Goal: Task Accomplishment & Management: Complete application form

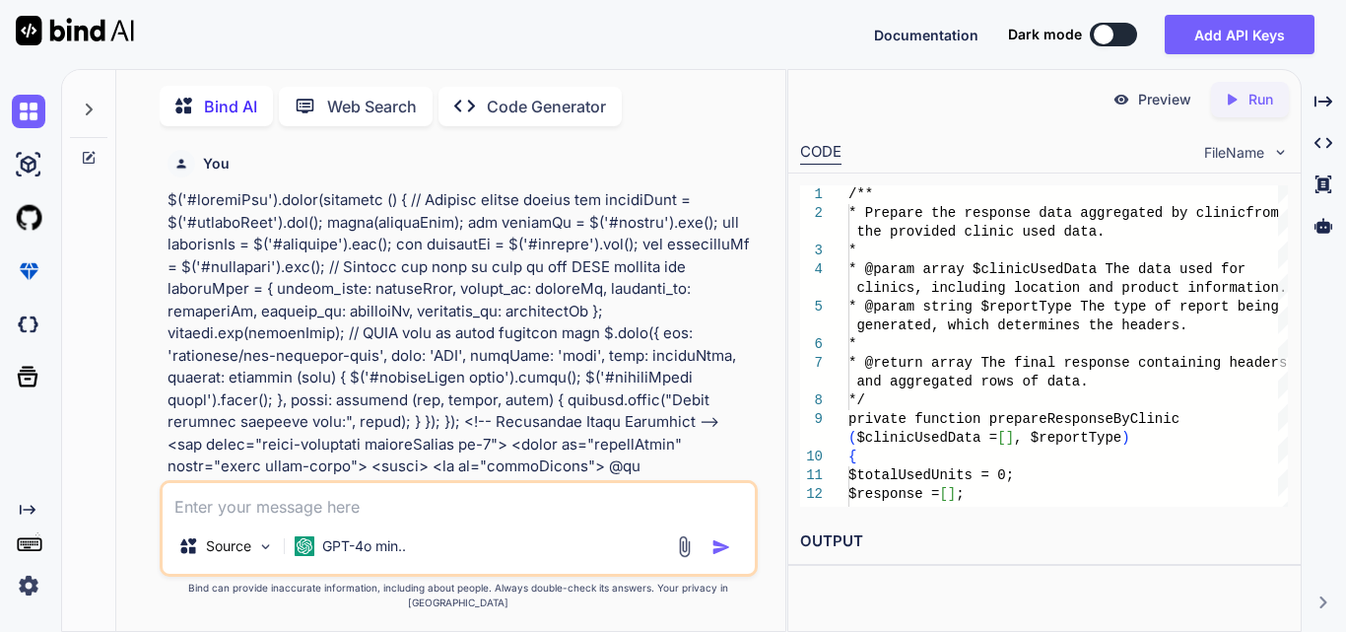
scroll to position [5342, 0]
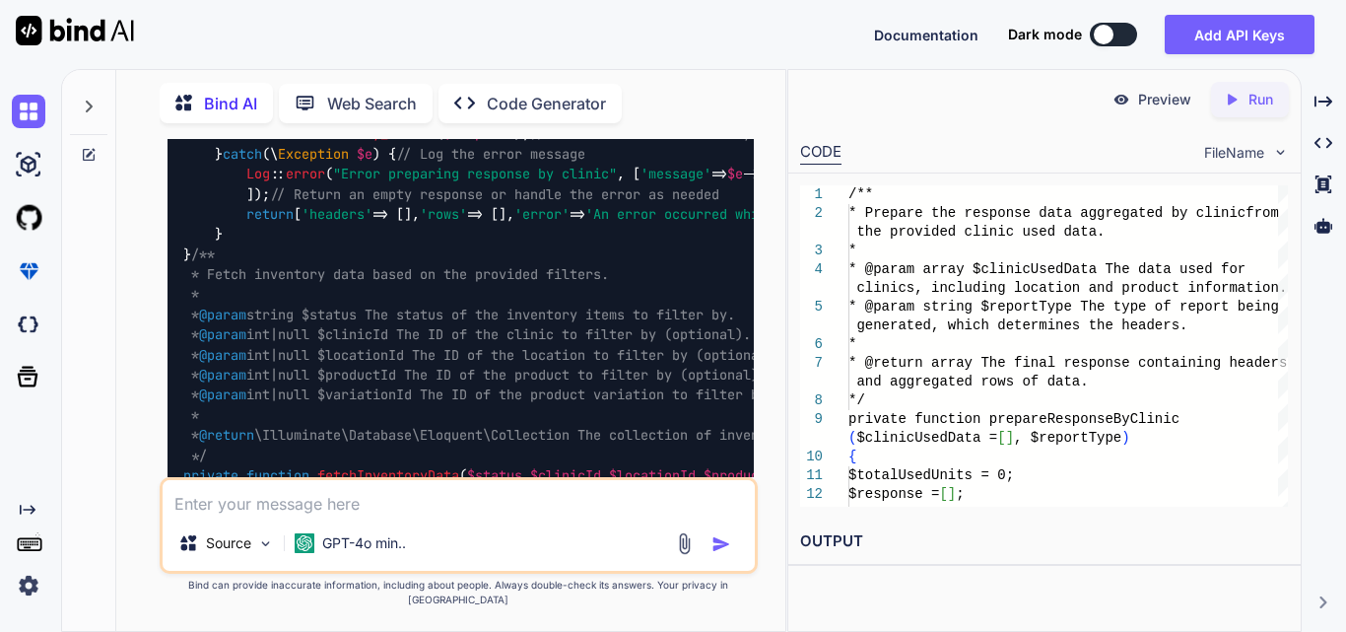
type textarea "Work on to implement functionality for filter data in the distributor dashboard…"
type textarea "x"
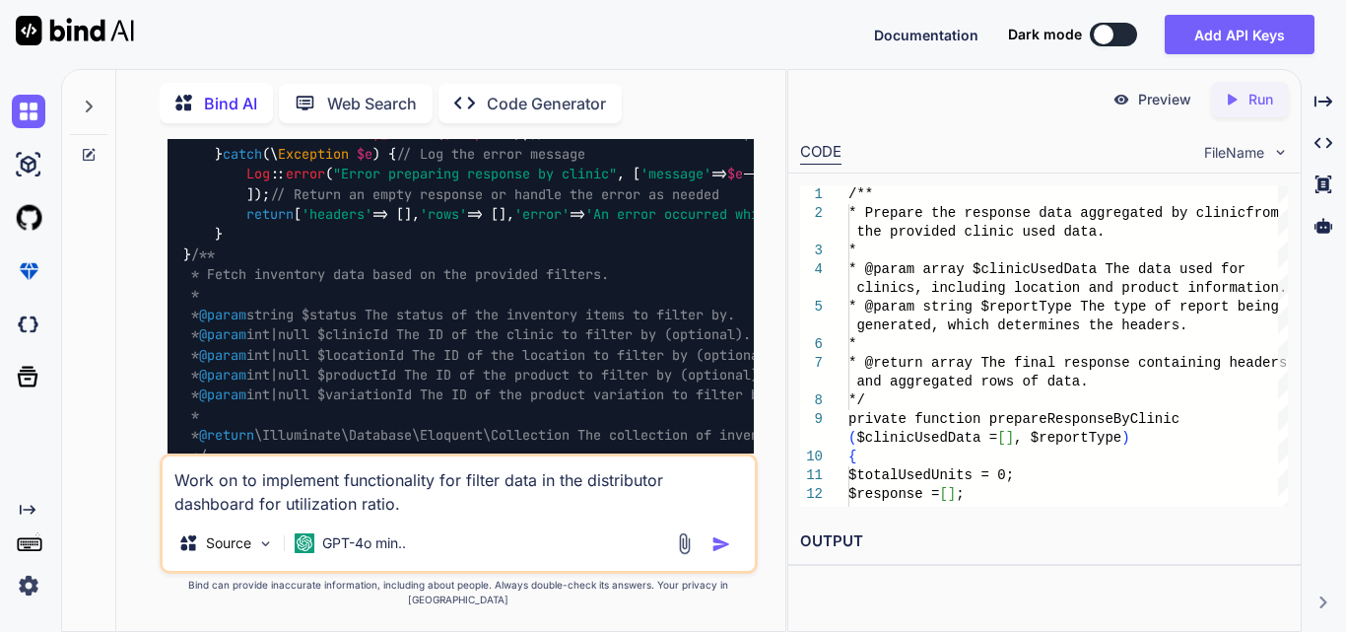
type textarea "Work on to implement functionality for filter data in the distributor dashboard…"
type textarea "x"
type textarea "Work on to implement functionality for filter data in the distributor dashboard…"
type textarea "x"
type textarea "Work on to implement functionality for filter data in the distributor dashboard…"
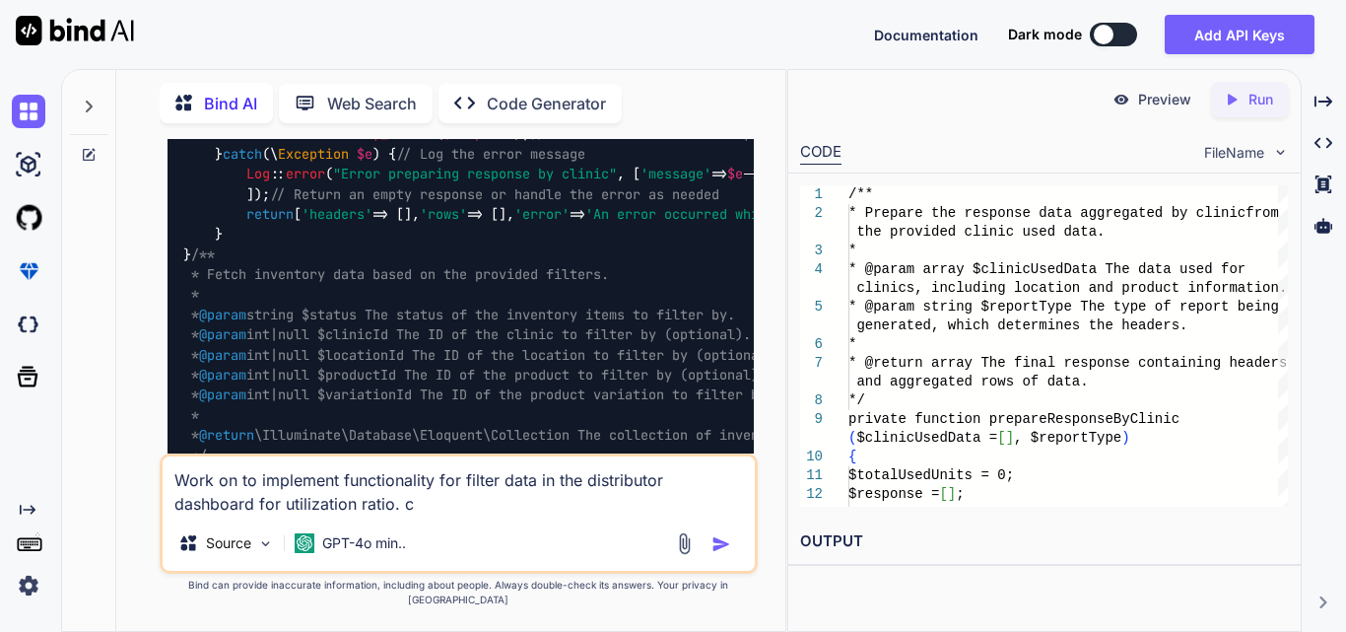
type textarea "x"
type textarea "Work on to implement functionality for filter data in the distributor dashboard…"
type textarea "x"
type textarea "Work on to implement functionality for filter data in the distributor dashboard…"
type textarea "x"
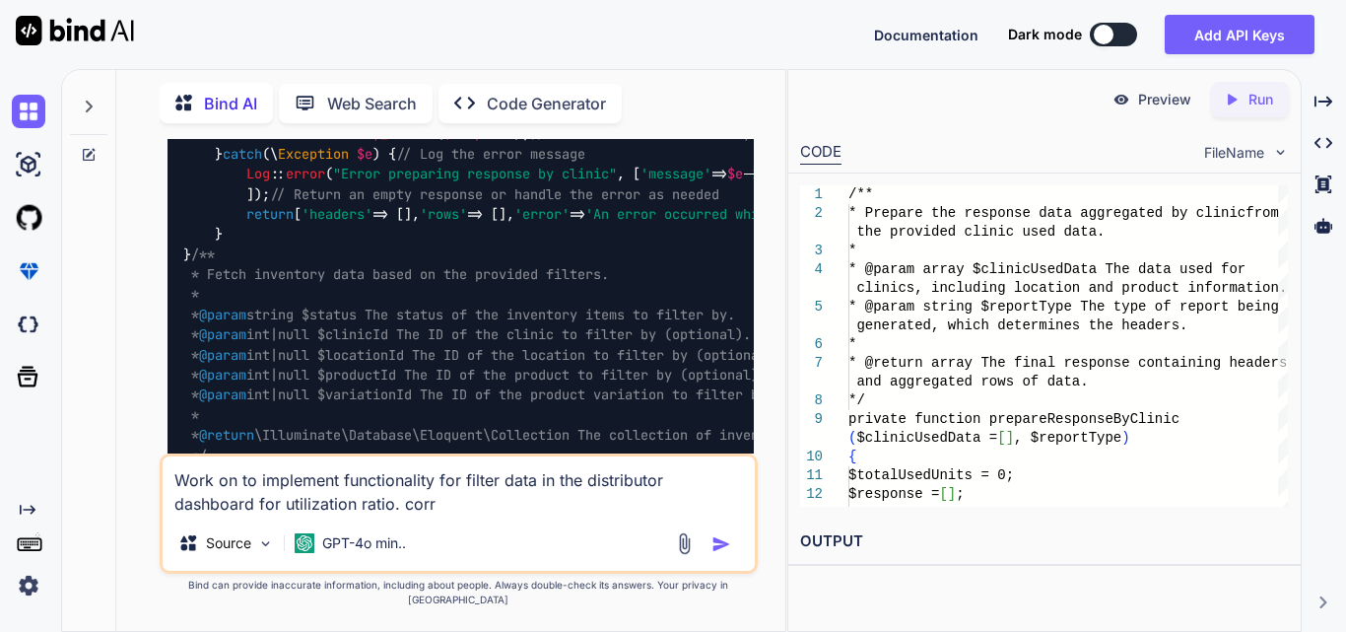
type textarea "Work on to implement functionality for filter data in the distributor dashboard…"
type textarea "x"
type textarea "Work on to implement functionality for filter data in the distributor dashboard…"
type textarea "x"
type textarea "Work on to implement functionality for filter data in the distributor dashboard…"
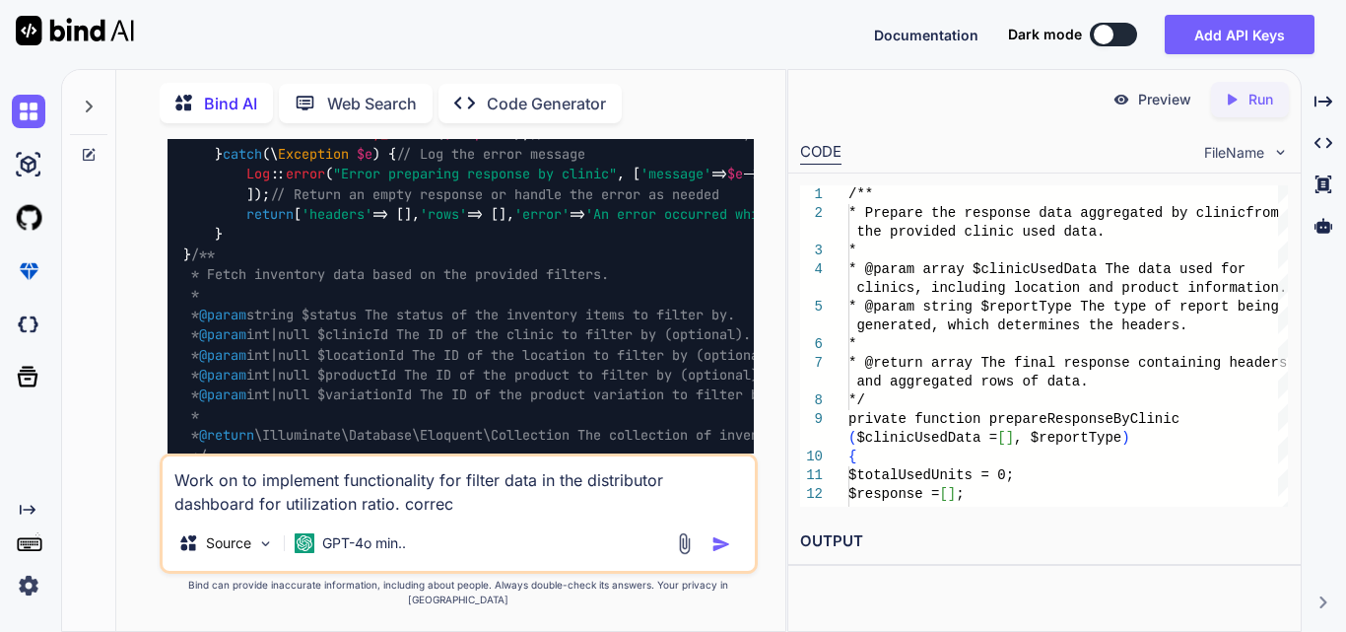
type textarea "x"
type textarea "Work on to implement functionality for filter data in the distributor dashboard…"
type textarea "x"
type textarea "Work on to implement functionality for filter data in the distributor dashboard…"
type textarea "x"
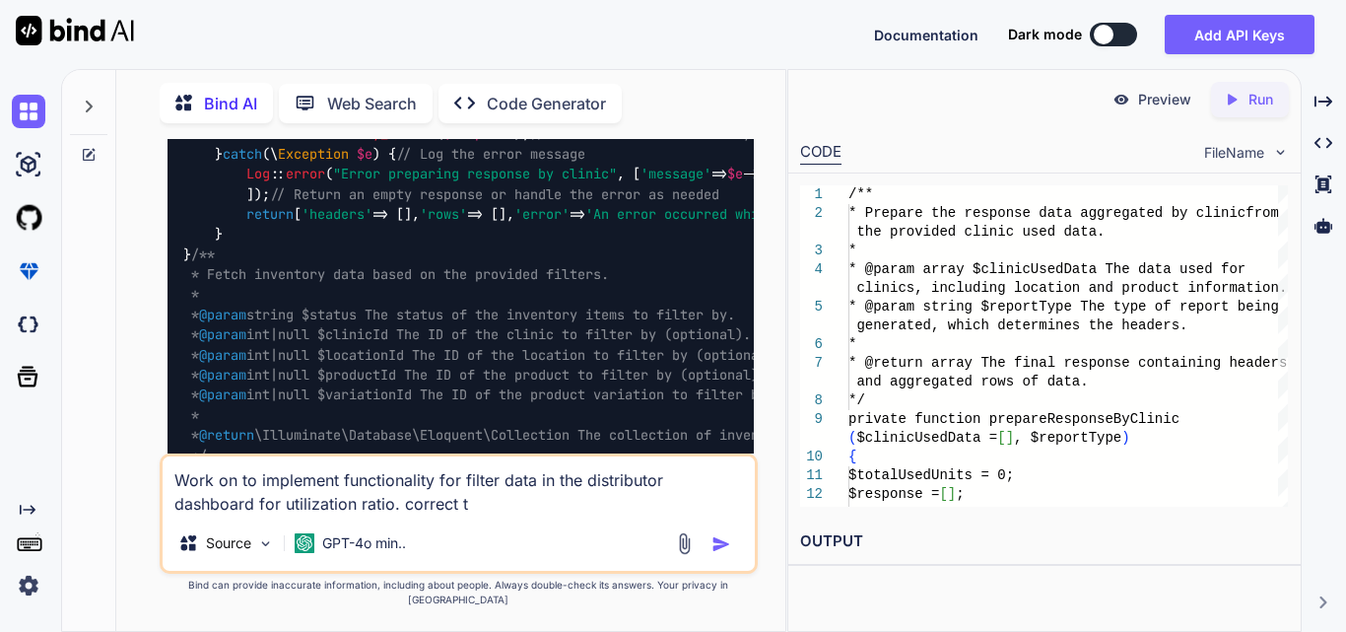
type textarea "Work on to implement functionality for filter data in the distributor dashboard…"
type textarea "x"
type textarea "Work on to implement functionality for filter data in the distributor dashboard…"
type textarea "x"
type textarea "Work on to implement functionality for filter data in the distributor dashboard…"
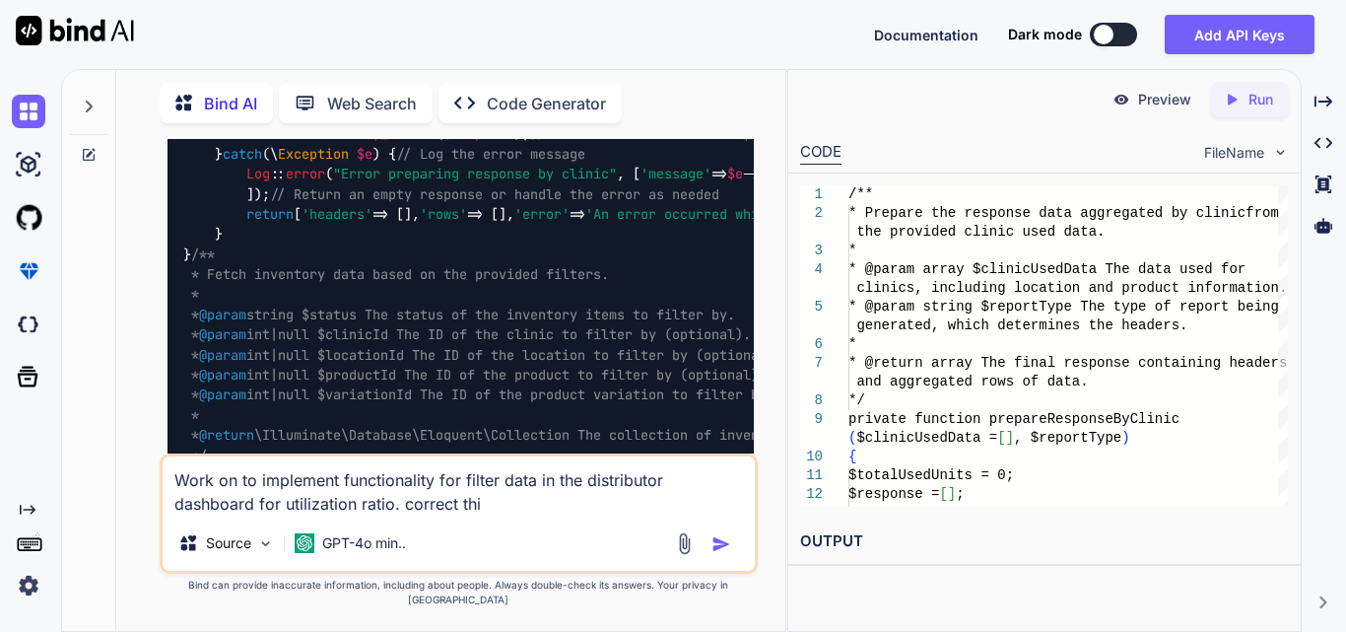
type textarea "x"
type textarea "Work on to implement functionality for filter data in the distributor dashboard…"
type textarea "x"
type textarea "Work on to implement functionality for filter data in the distributor dashboard…"
type textarea "x"
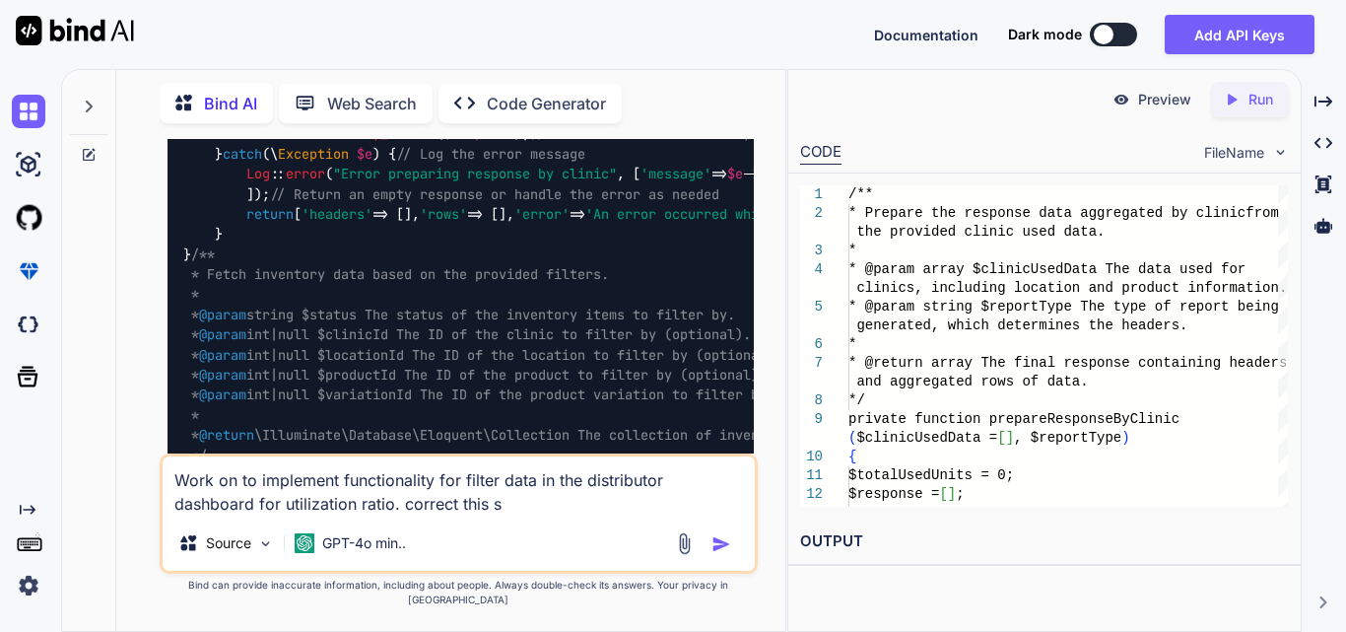
type textarea "Work on to implement functionality for filter data in the distributor dashboard…"
type textarea "x"
type textarea "Work on to implement functionality for filter data in the distributor dashboard…"
type textarea "x"
type textarea "Work on to implement functionality for filter data in the distributor dashboard…"
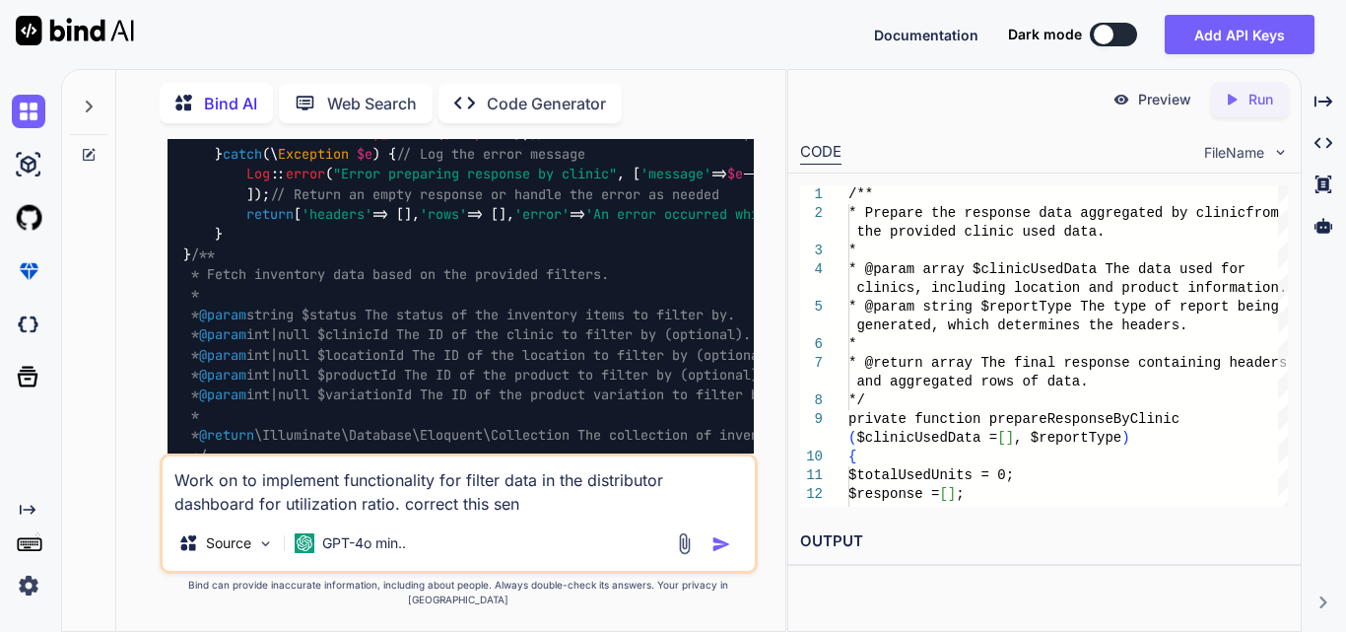
type textarea "x"
type textarea "Work on to implement functionality for filter data in the distributor dashboard…"
type textarea "x"
type textarea "Work on to implement functionality for filter data in the distributor dashboard…"
type textarea "x"
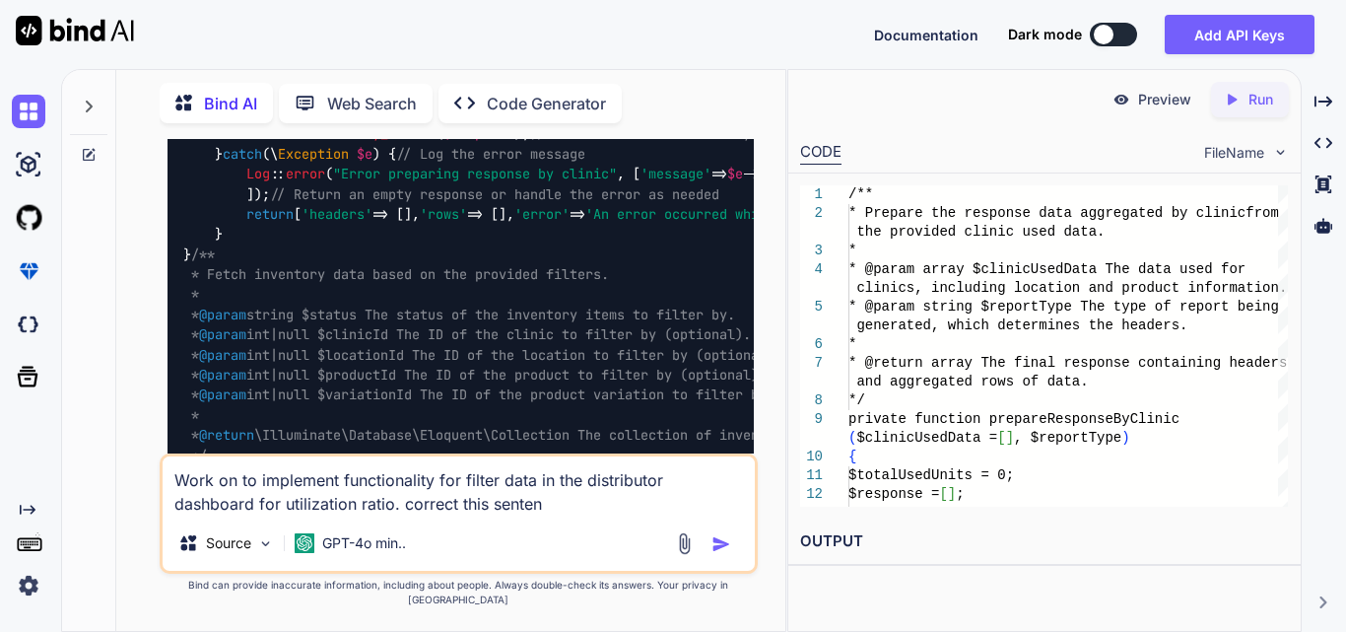
type textarea "Work on to implement functionality for filter data in the distributor dashboard…"
type textarea "x"
type textarea "Work on to implement functionality for filter data in the distributor dashboard…"
type textarea "x"
type textarea "Work on to implement functionality for filter data in the distributor dashboard…"
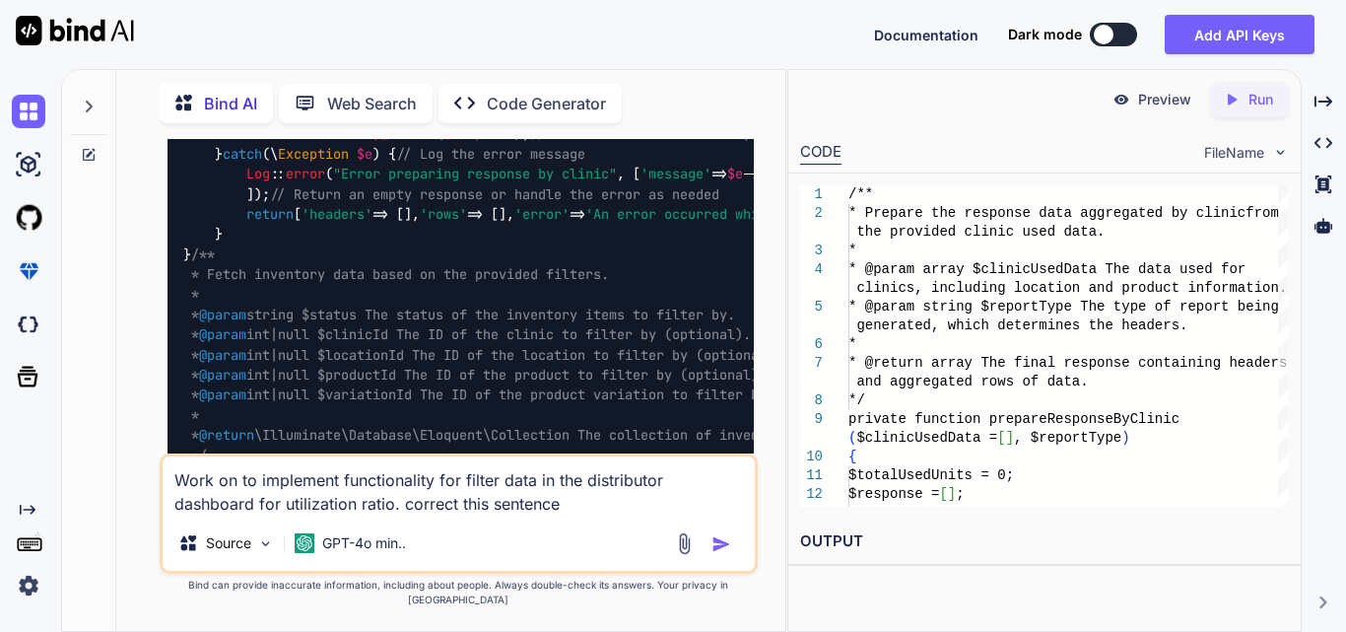
type textarea "x"
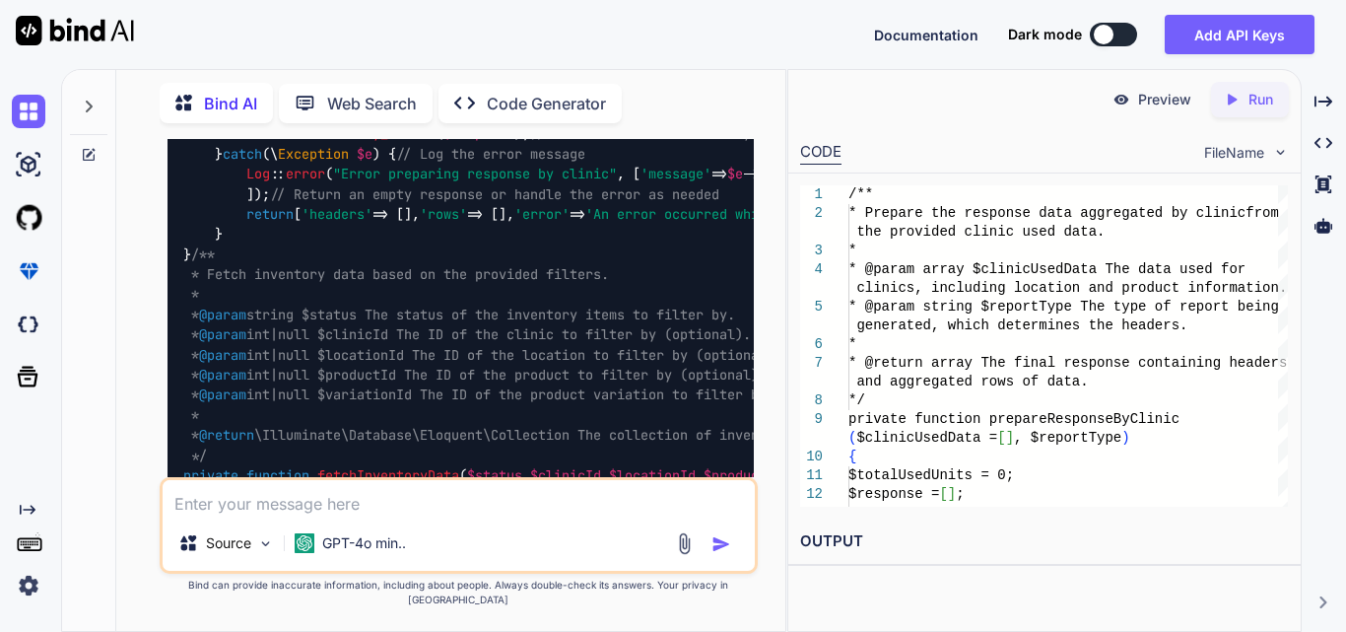
scroll to position [9052, 0]
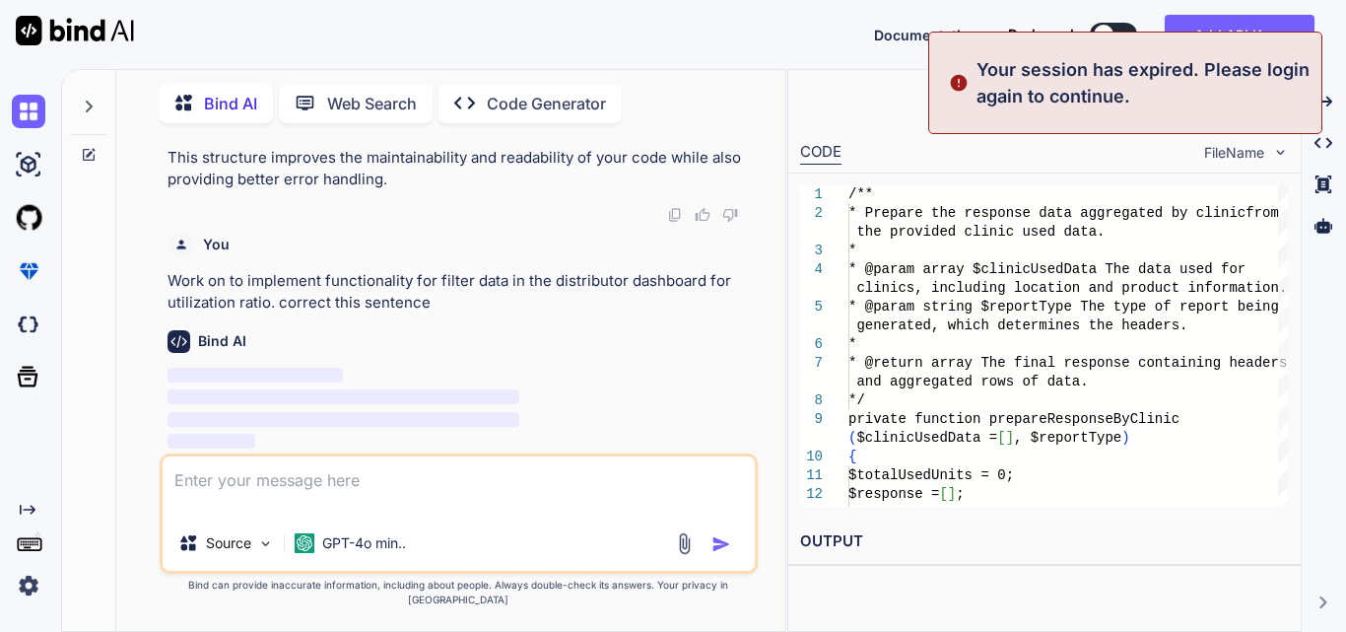
type textarea "x"
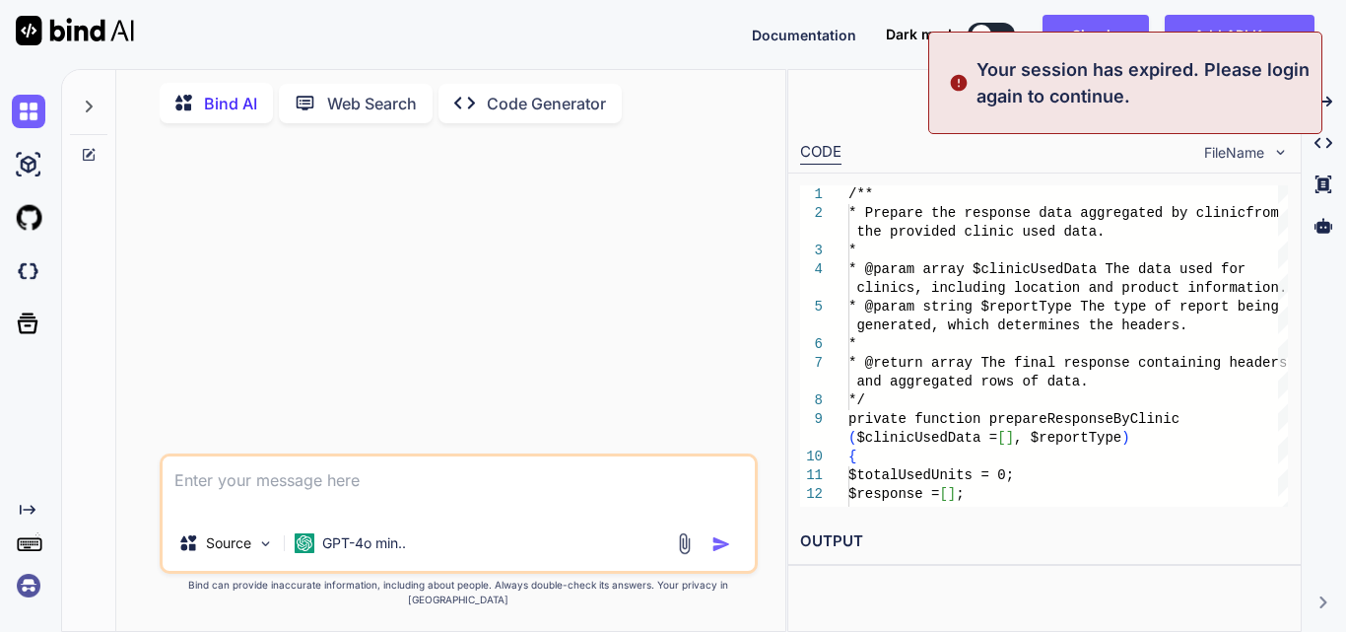
scroll to position [0, 0]
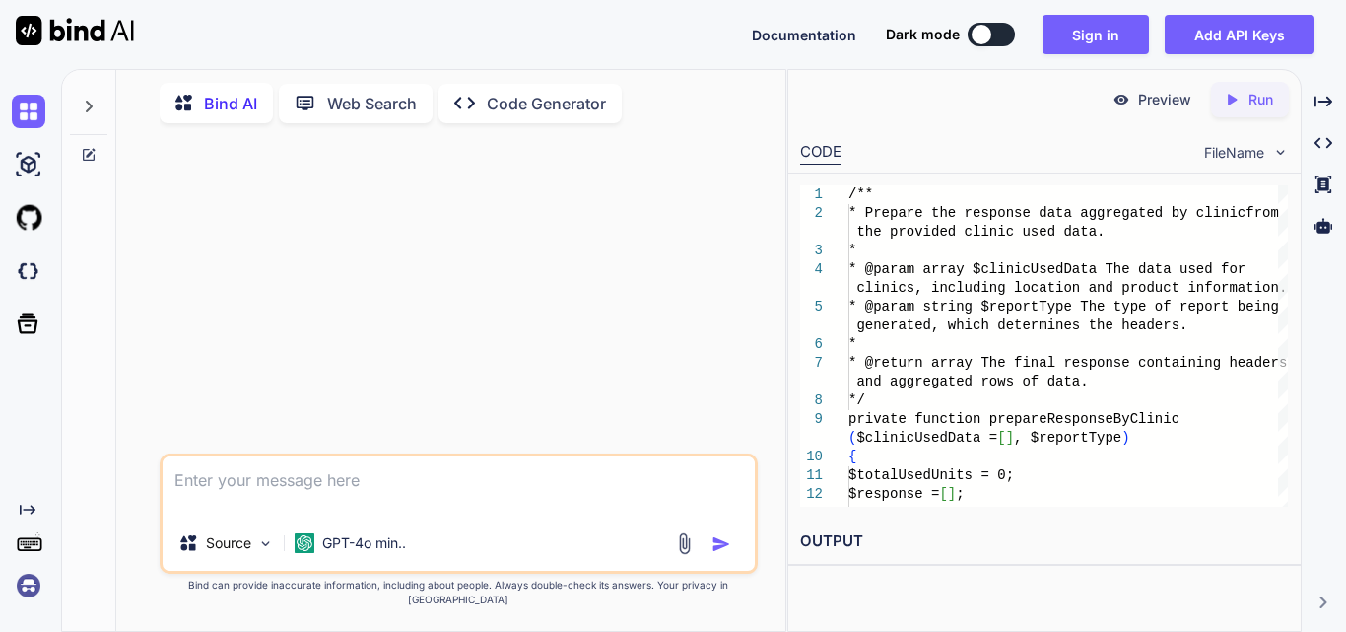
type textarea "Work on to implement functionality for filter data in the distributor dashboard…"
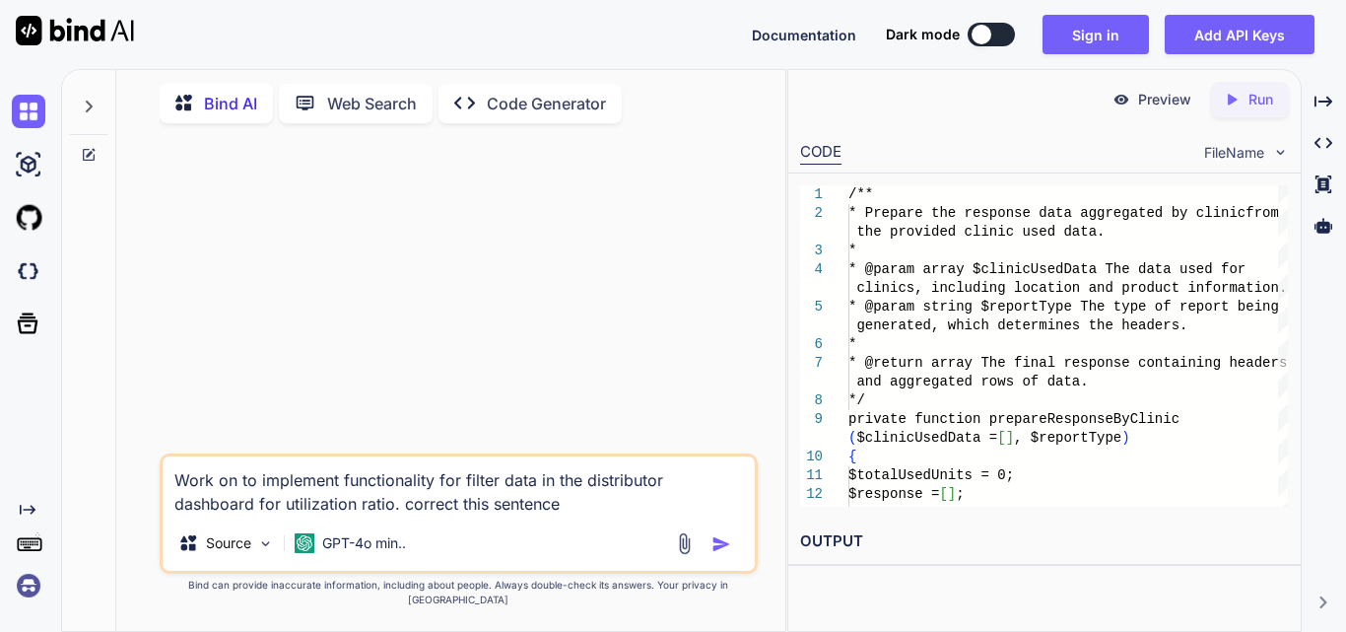
click at [720, 554] on img "button" at bounding box center [722, 544] width 20 height 20
type textarea "x"
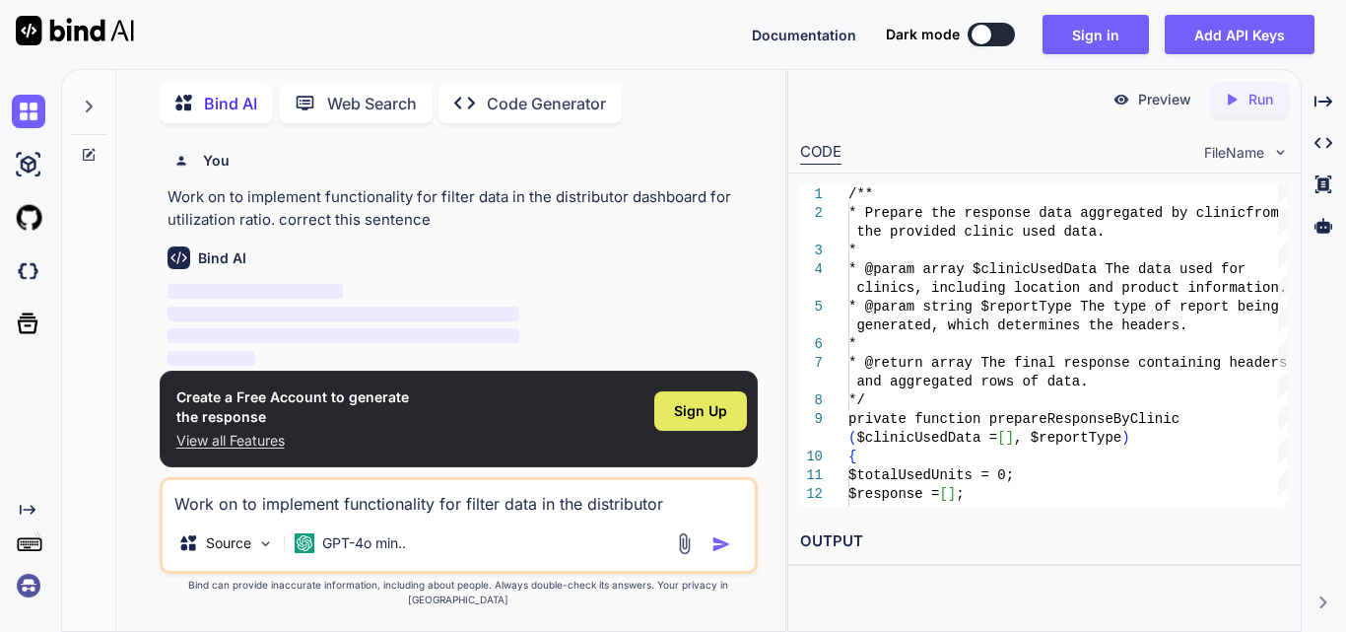
click at [716, 416] on span "Sign Up" at bounding box center [700, 411] width 53 height 20
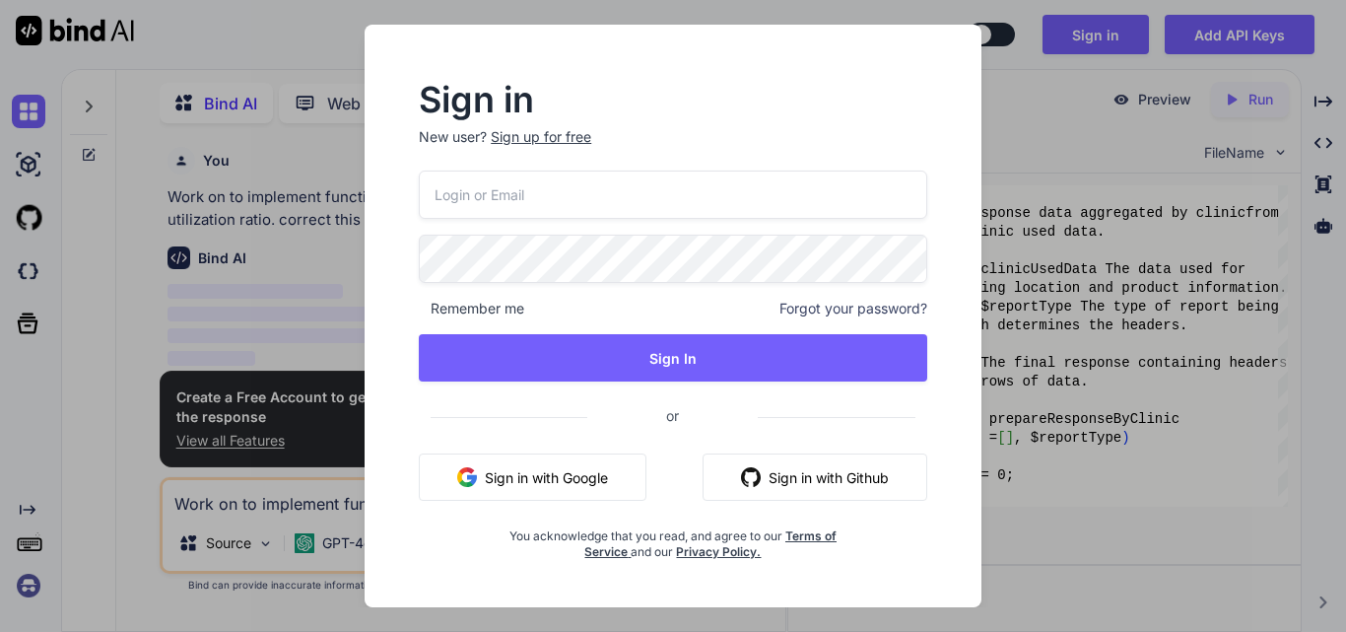
click at [508, 203] on input "email" at bounding box center [673, 195] width 509 height 48
type input "[EMAIL_ADDRESS][DOMAIN_NAME]"
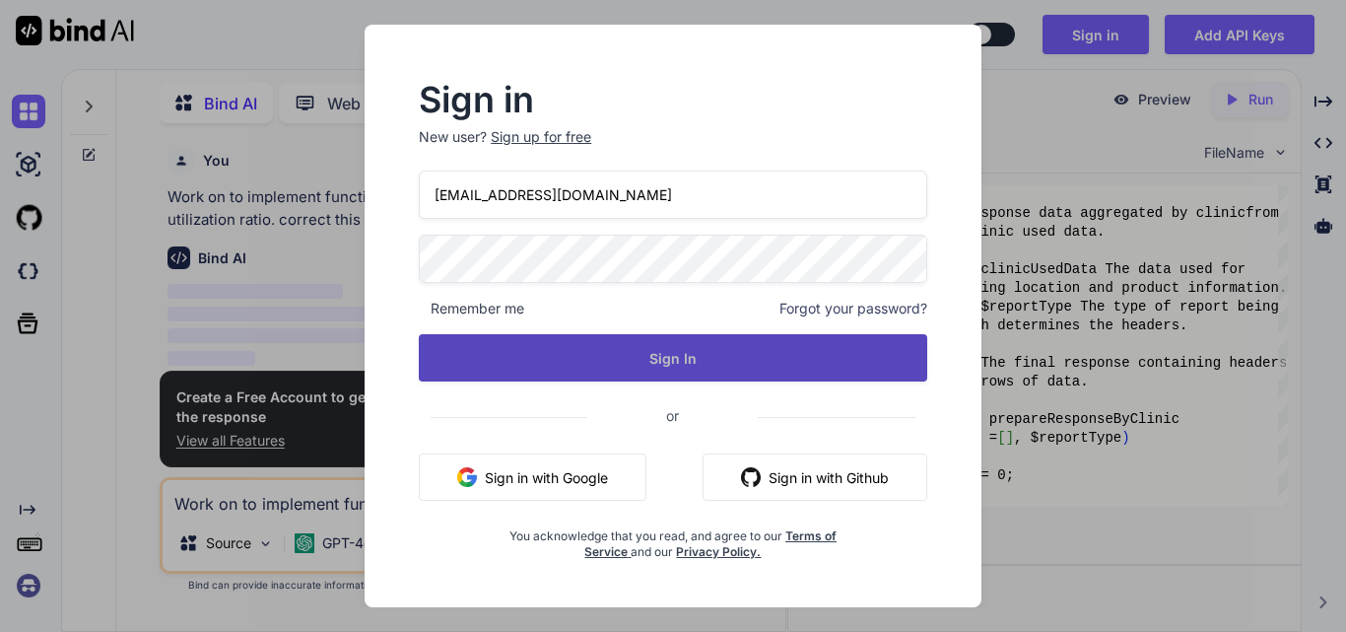
click at [691, 350] on button "Sign In" at bounding box center [673, 357] width 509 height 47
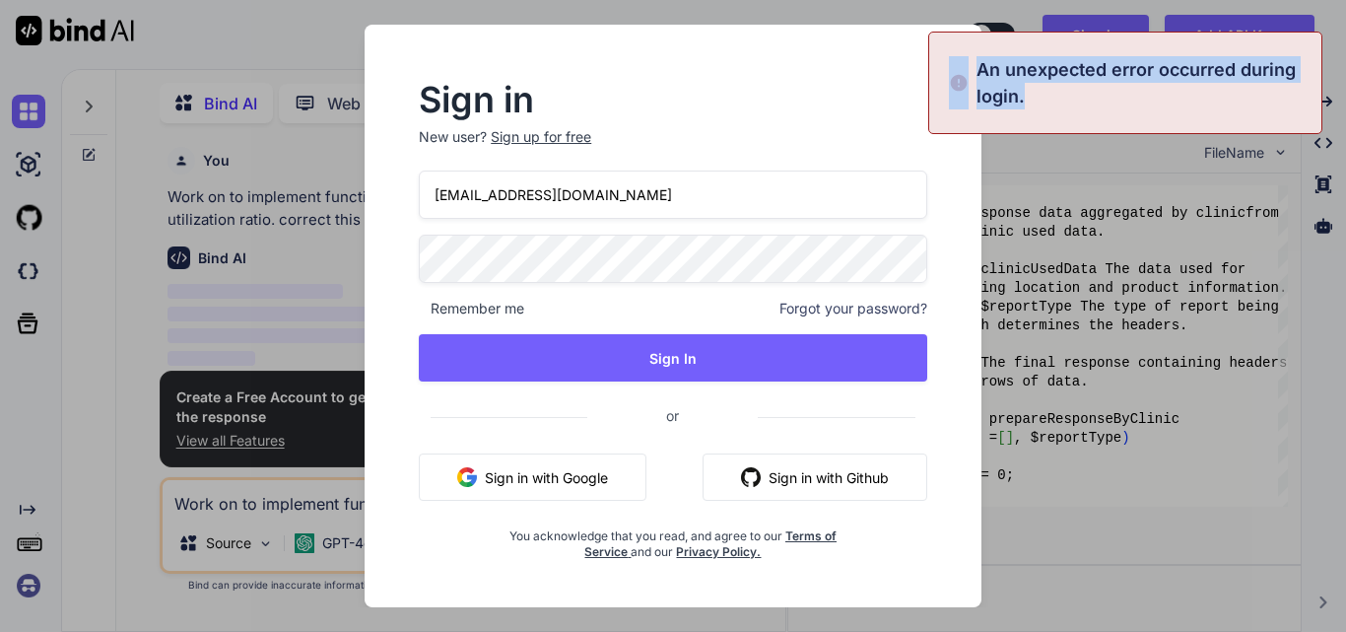
drag, startPoint x: 1084, startPoint y: 114, endPoint x: 952, endPoint y: 68, distance: 140.0
click at [952, 68] on div "An unexpected error occurred during login." at bounding box center [1125, 83] width 394 height 103
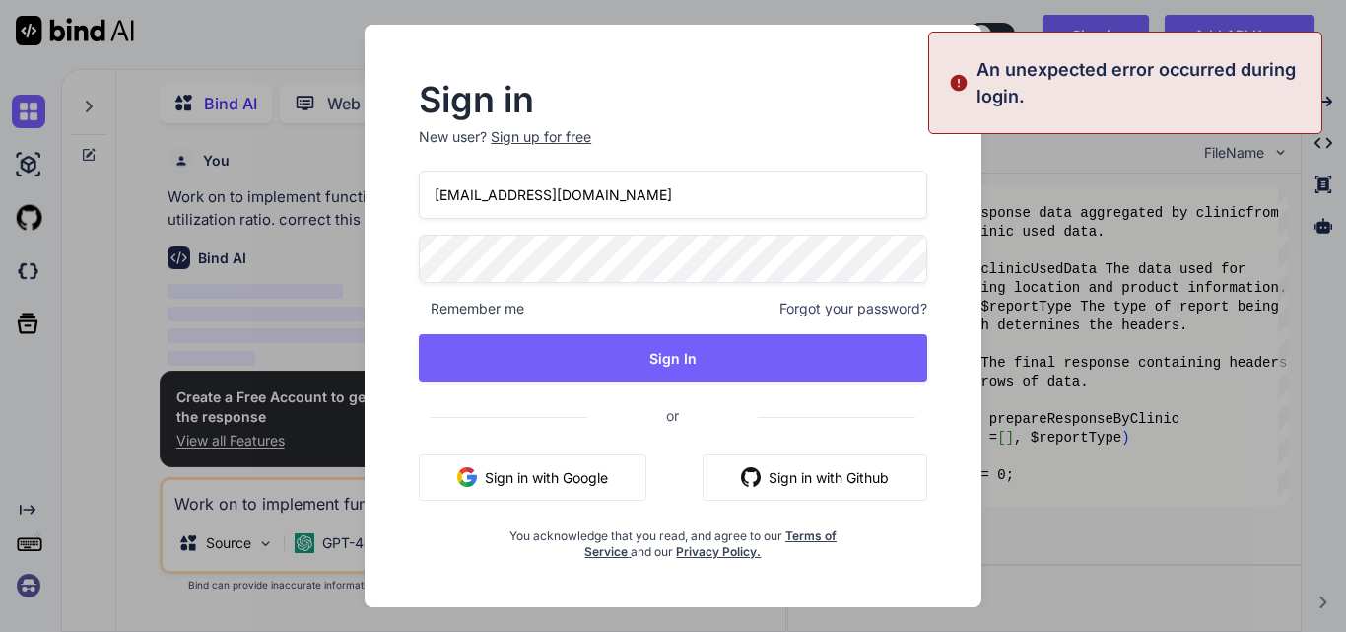
click at [614, 172] on input "[EMAIL_ADDRESS][DOMAIN_NAME]" at bounding box center [673, 195] width 509 height 48
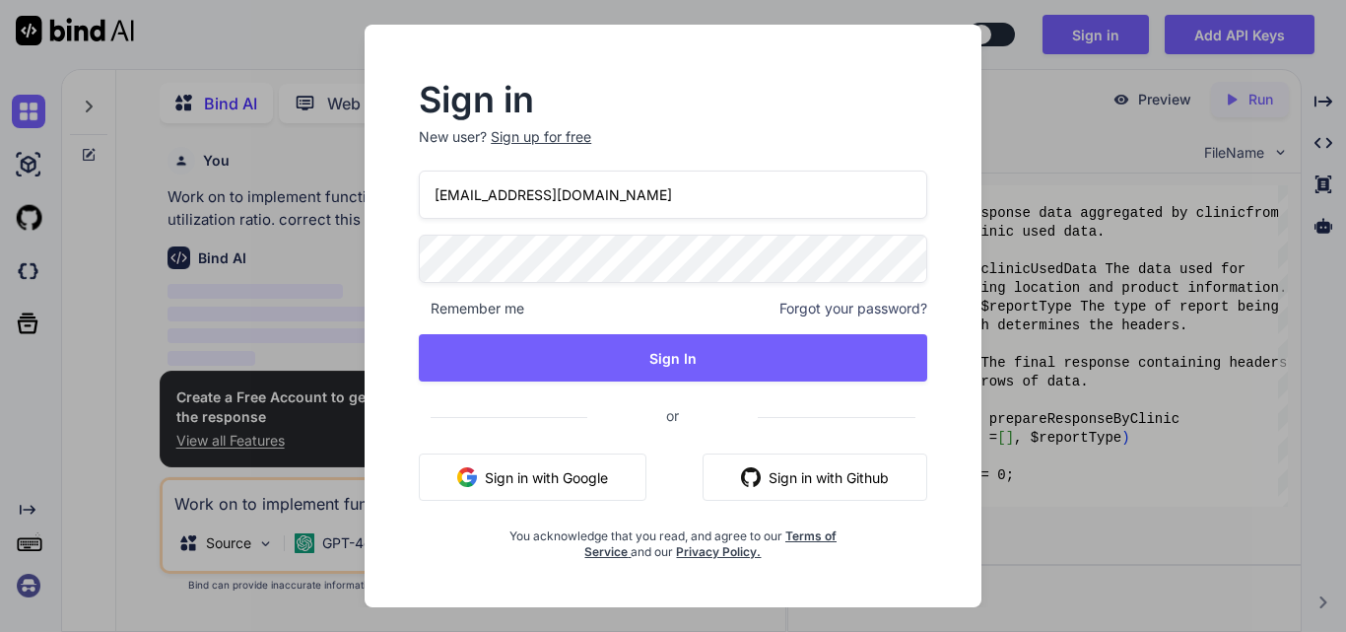
drag, startPoint x: 595, startPoint y: 193, endPoint x: 378, endPoint y: 212, distance: 218.6
click at [378, 212] on div "Sign in New user? Sign up for free [EMAIL_ADDRESS][DOMAIN_NAME] Remember me For…" at bounding box center [673, 316] width 617 height 583
click at [634, 172] on input "[EMAIL_ADDRESS][DOMAIN_NAME]" at bounding box center [673, 195] width 509 height 48
click at [384, 262] on div "Sign in New user? Sign up for free [EMAIL_ADDRESS][DOMAIN_NAME] Remember me For…" at bounding box center [672, 333] width 585 height 547
click at [523, 133] on div "Sign up for free" at bounding box center [541, 137] width 101 height 20
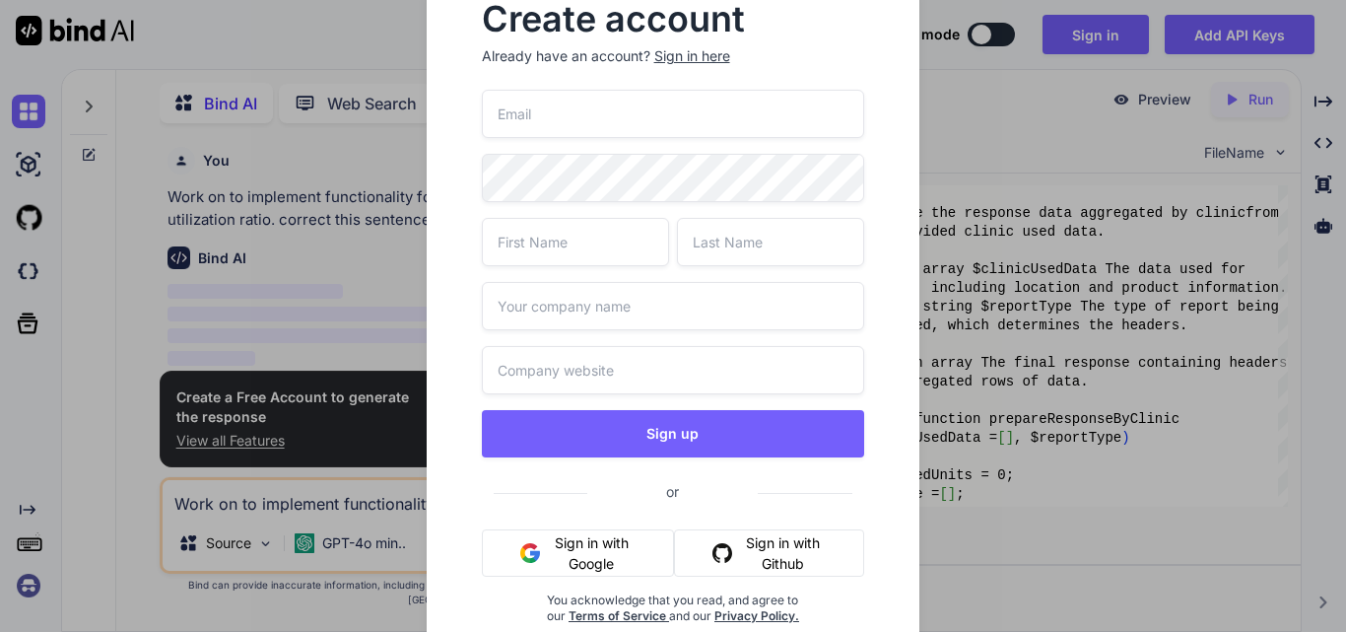
click at [581, 120] on input "email" at bounding box center [673, 114] width 383 height 48
click at [545, 108] on input "[EMAIL_ADDRESS][DOMAIN_NAME]" at bounding box center [673, 114] width 383 height 48
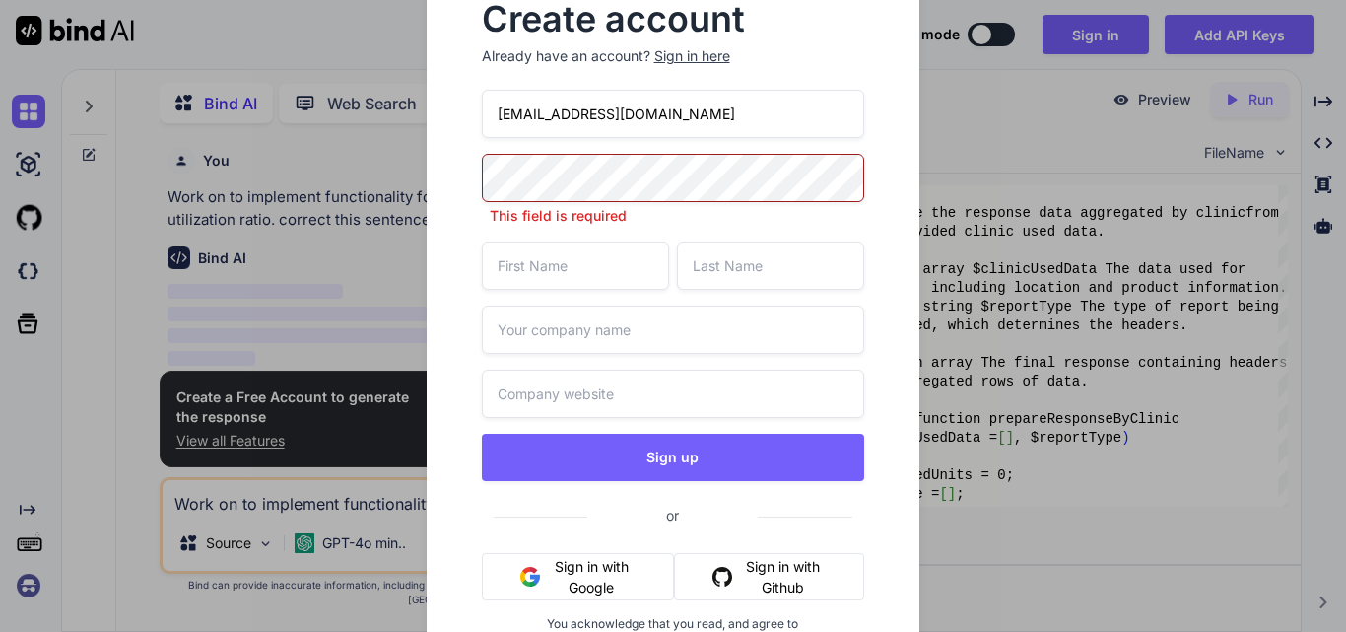
type input "[EMAIL_ADDRESS][DOMAIN_NAME]"
click at [697, 61] on div "Sign in here" at bounding box center [692, 56] width 76 height 20
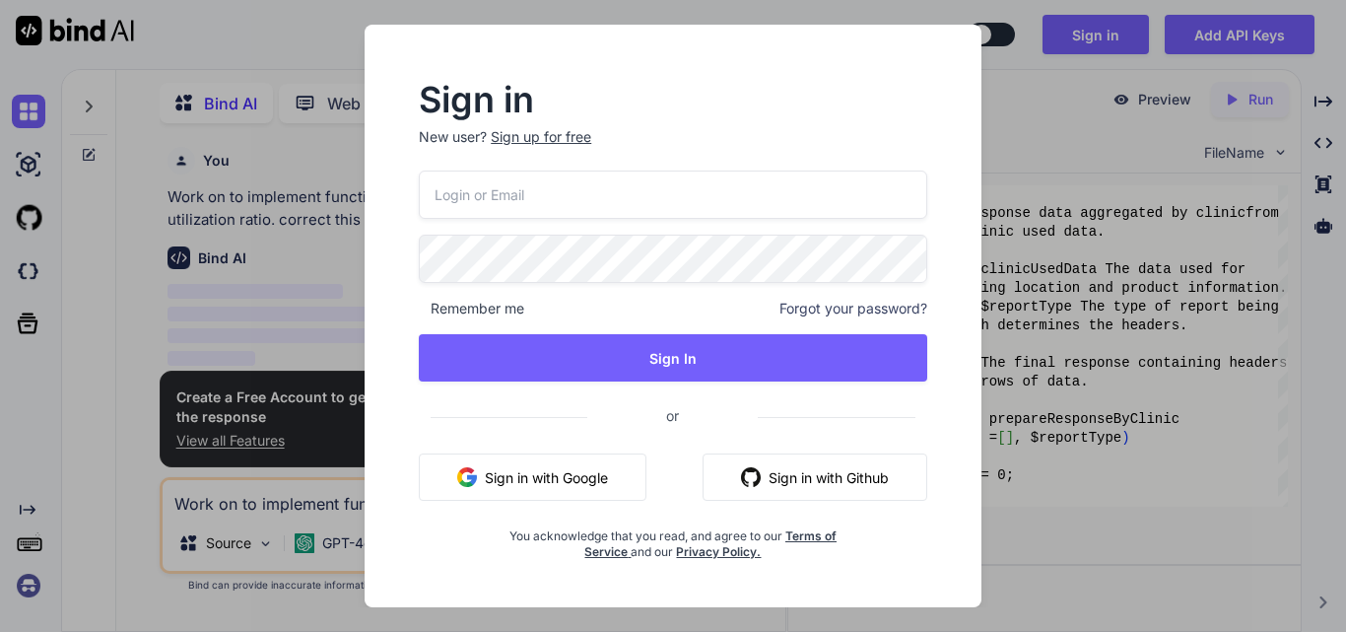
click at [577, 144] on div "Sign up for free" at bounding box center [541, 137] width 101 height 20
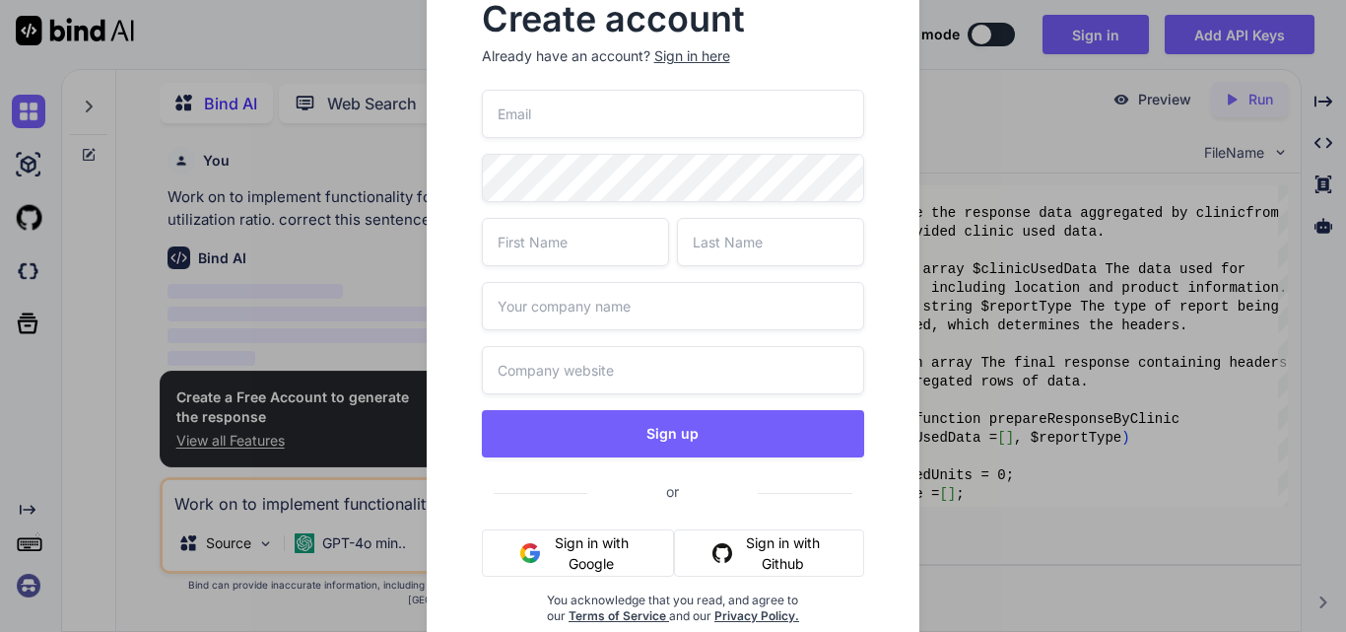
click at [541, 109] on input "email" at bounding box center [673, 114] width 383 height 48
type input "[EMAIL_ADDRESS][DOMAIN_NAME]"
click at [448, 182] on div "Create account Already have an account? Sign in here [EMAIL_ADDRESS][DOMAIN_NAM…" at bounding box center [674, 329] width 494 height 716
click at [575, 248] on input "text" at bounding box center [575, 242] width 187 height 48
type input "[PERSON_NAME]"
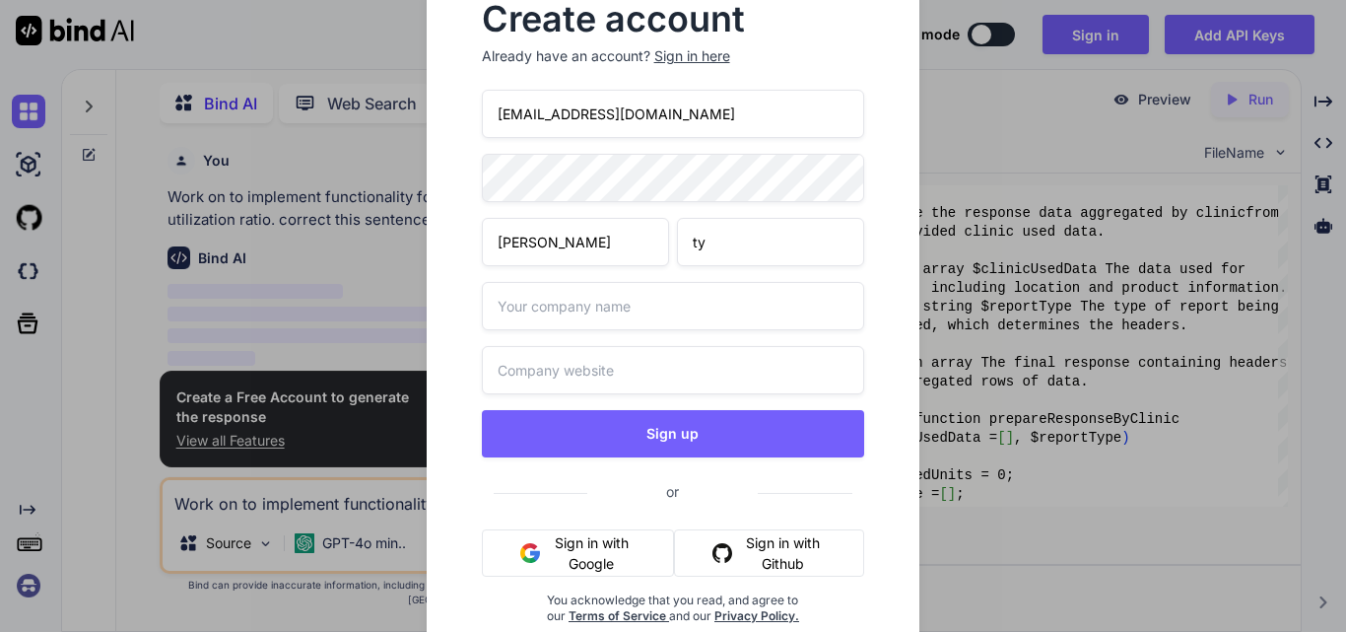
type input "ty"
click at [532, 309] on input "text" at bounding box center [673, 306] width 383 height 48
type input "other"
click at [537, 357] on input "text" at bounding box center [673, 370] width 383 height 48
type input "other"
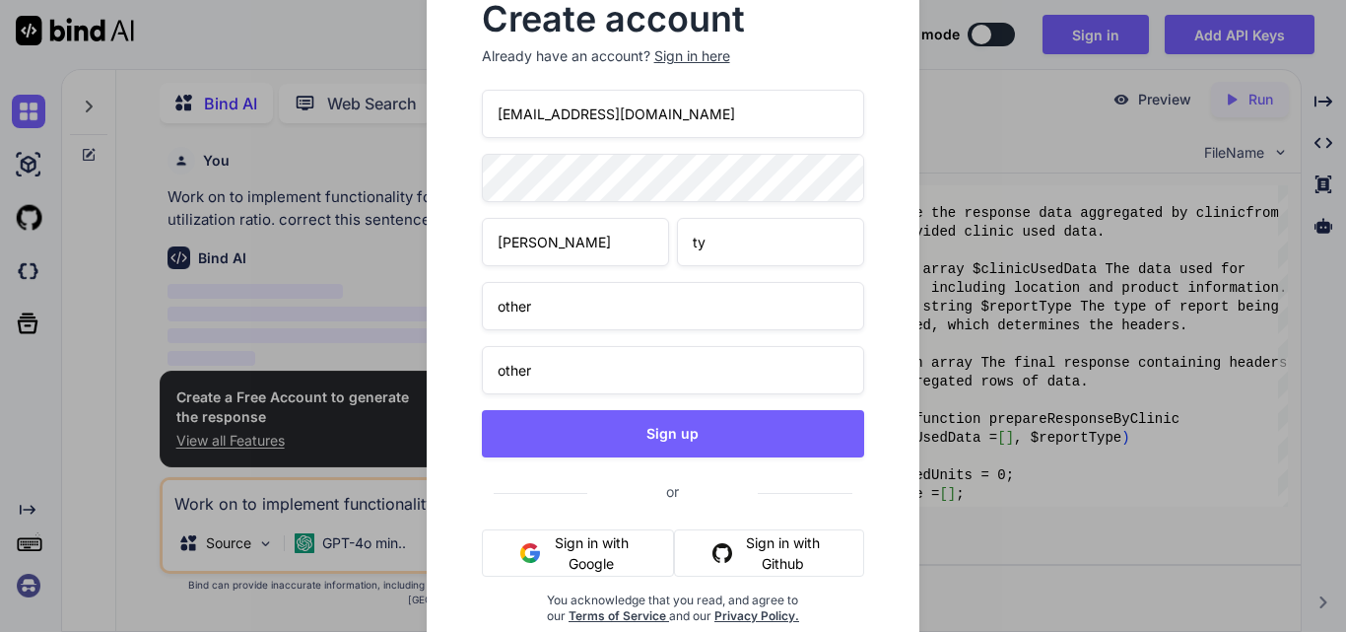
click at [482, 199] on div at bounding box center [673, 178] width 383 height 48
drag, startPoint x: 518, startPoint y: 112, endPoint x: 475, endPoint y: 112, distance: 43.4
click at [475, 112] on div "Create account Already have an account? Sign in here [EMAIL_ADDRESS][DOMAIN_NAM…" at bounding box center [673, 329] width 431 height 684
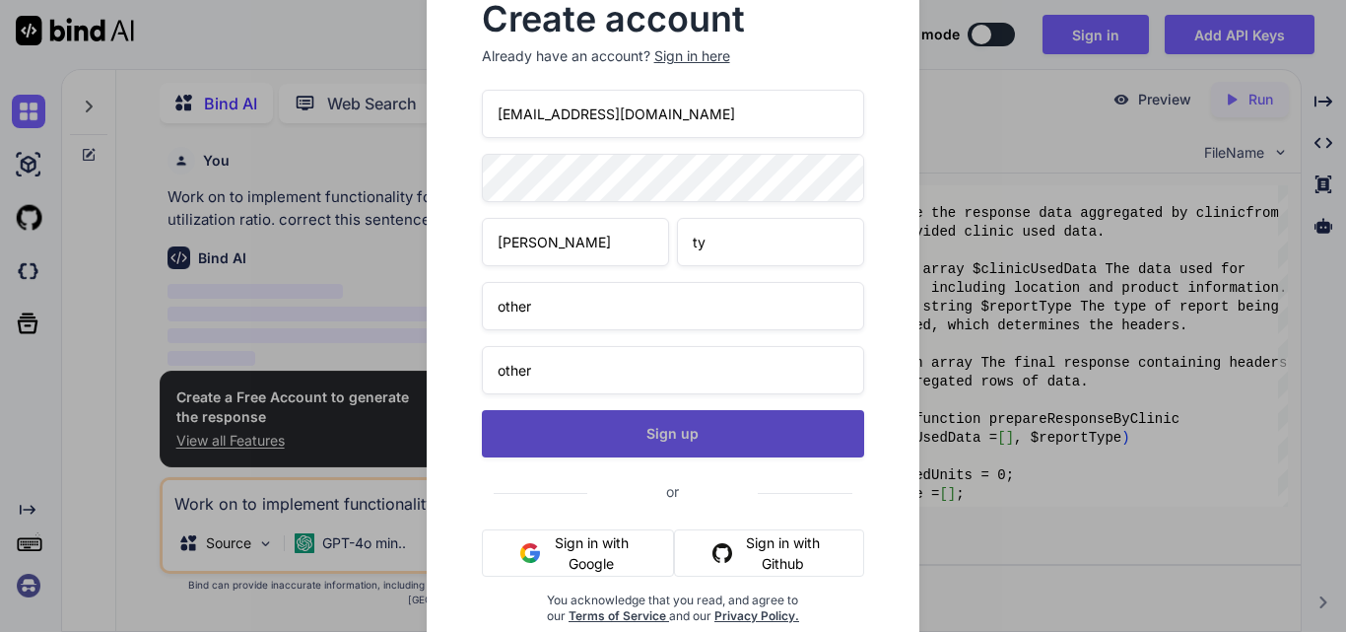
click at [649, 440] on button "Sign up" at bounding box center [673, 433] width 383 height 47
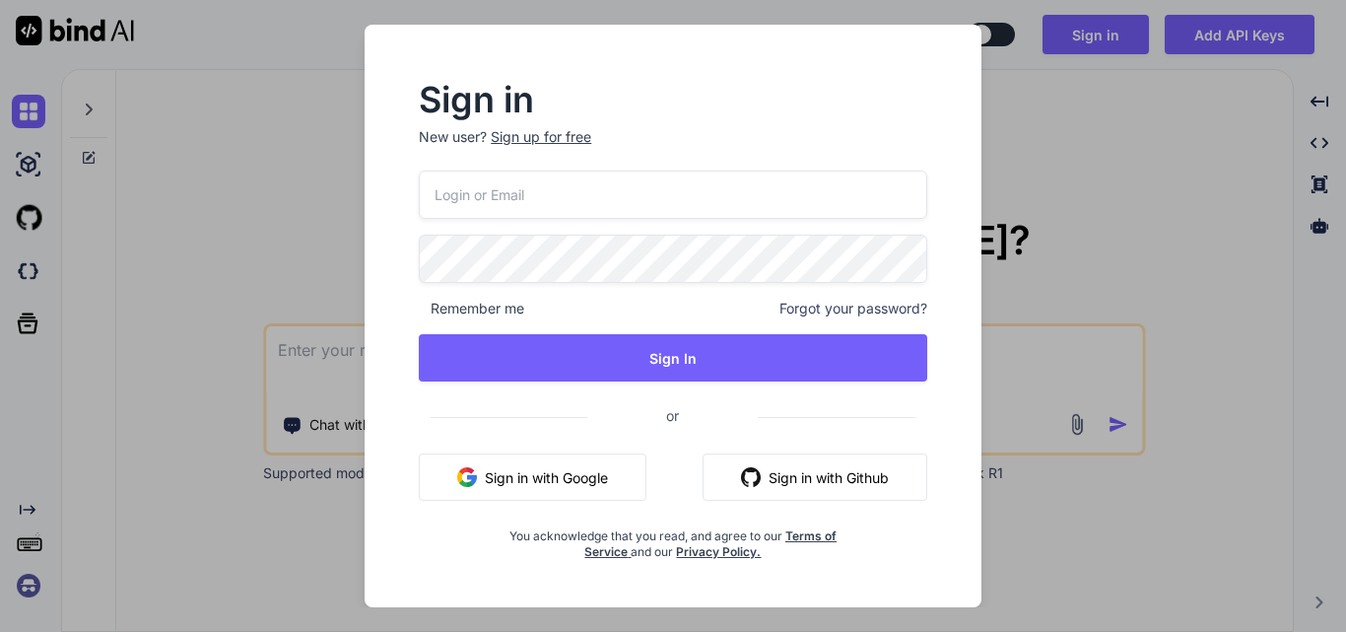
click at [585, 195] on input "email" at bounding box center [673, 195] width 509 height 48
paste input "[EMAIL_ADDRESS][DOMAIN_NAME]"
type input "[EMAIL_ADDRESS][DOMAIN_NAME]"
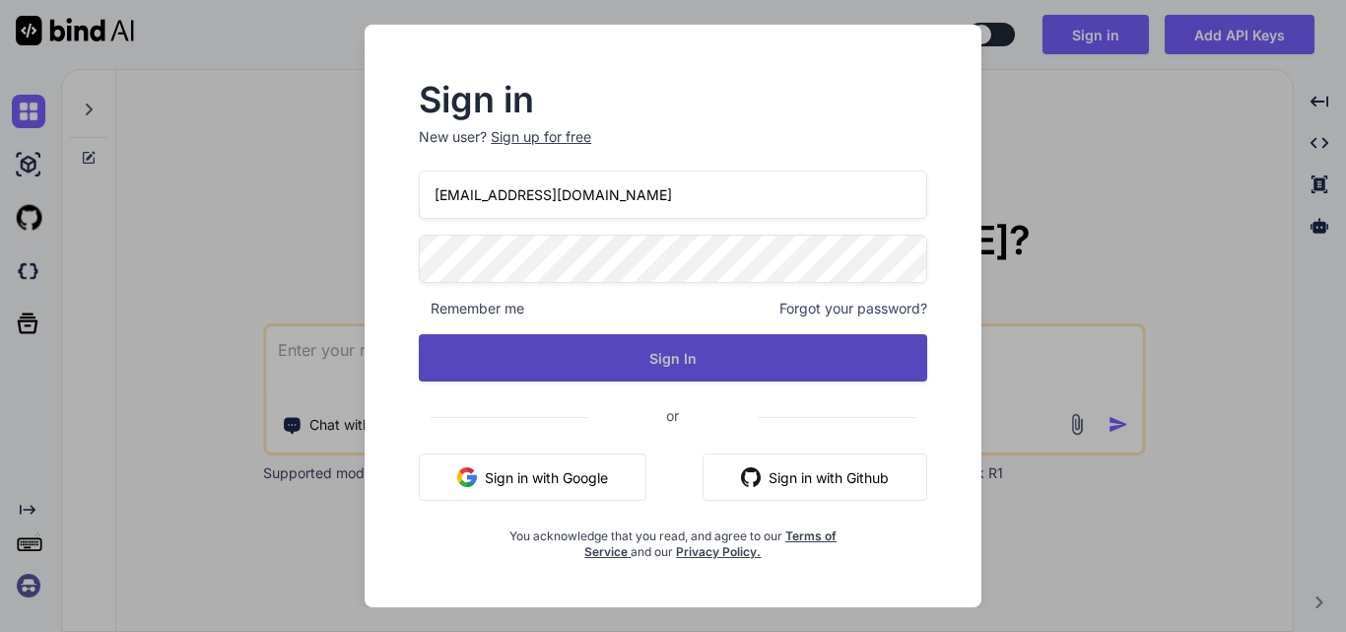
click at [661, 355] on button "Sign In" at bounding box center [673, 357] width 509 height 47
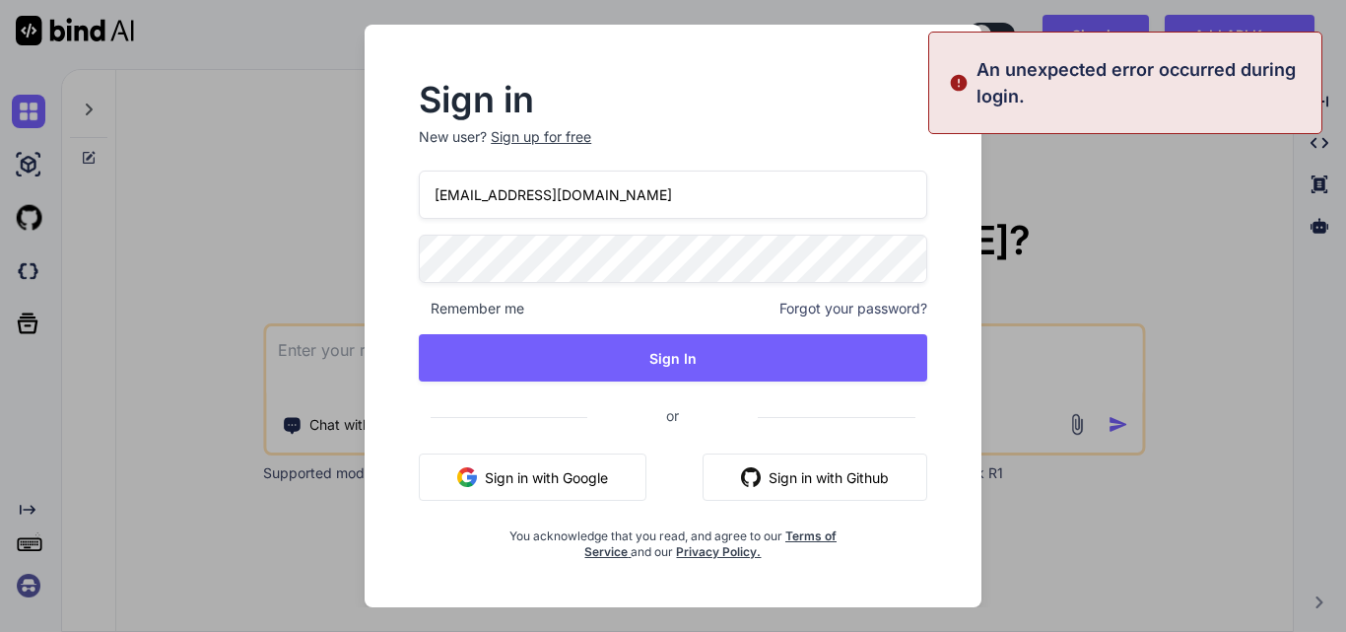
click at [408, 263] on div "Sign in New user? Sign up for free parulty67@yopmail.com Remember me Forgot you…" at bounding box center [673, 322] width 572 height 476
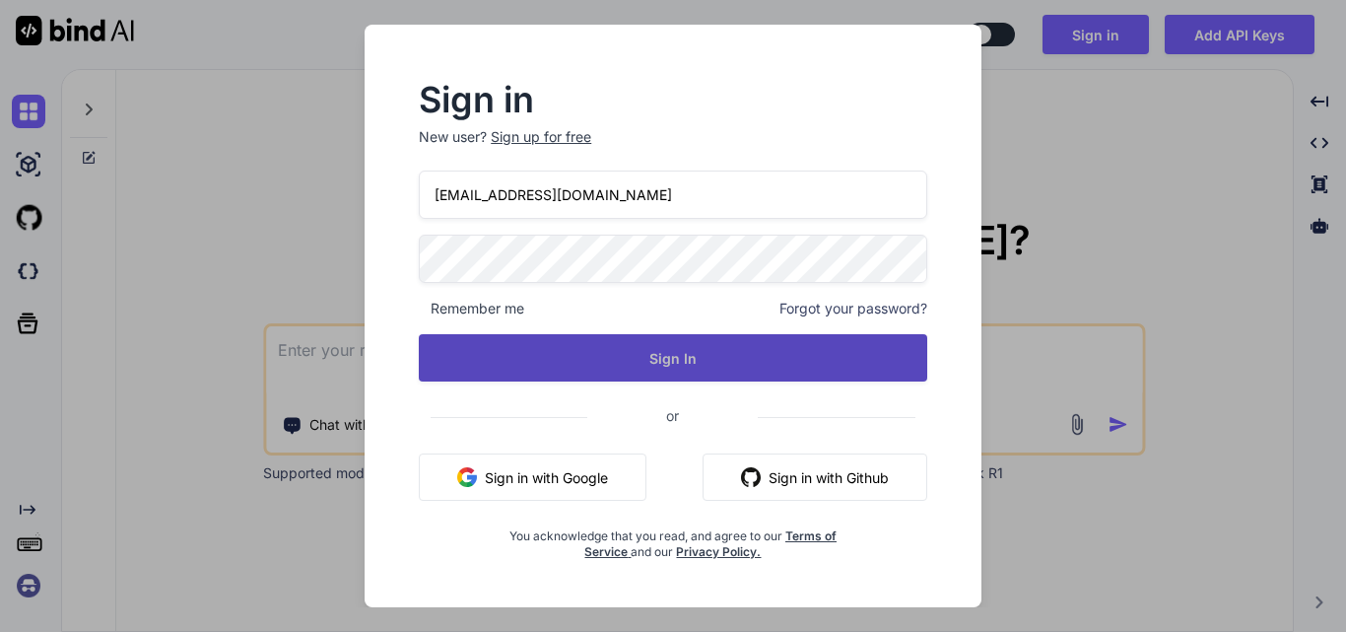
click at [636, 359] on button "Sign In" at bounding box center [673, 357] width 509 height 47
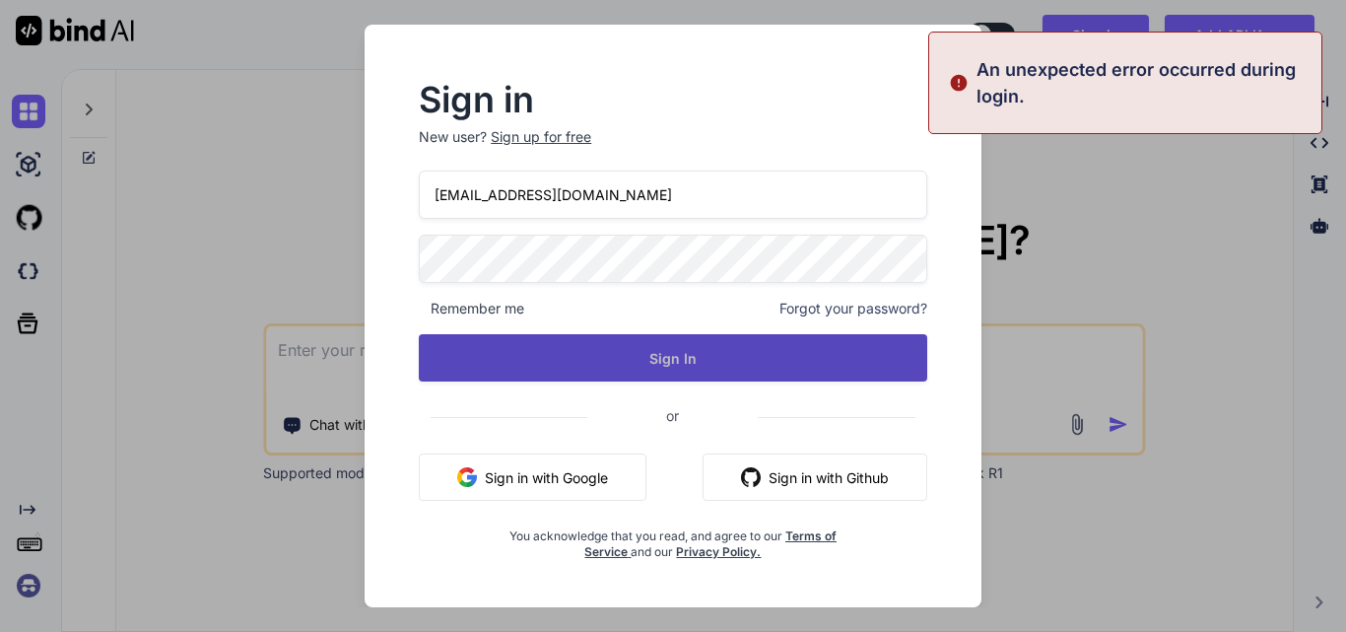
click at [610, 354] on button "Sign In" at bounding box center [673, 357] width 509 height 47
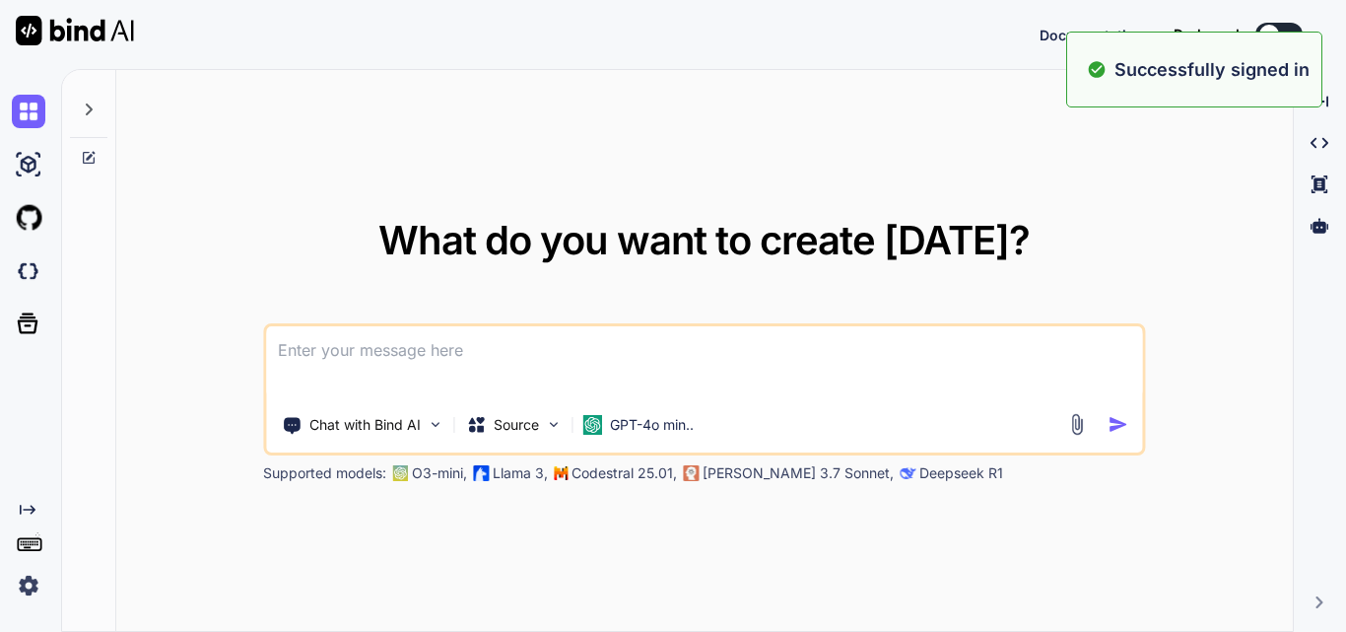
click at [609, 354] on textarea at bounding box center [704, 362] width 876 height 73
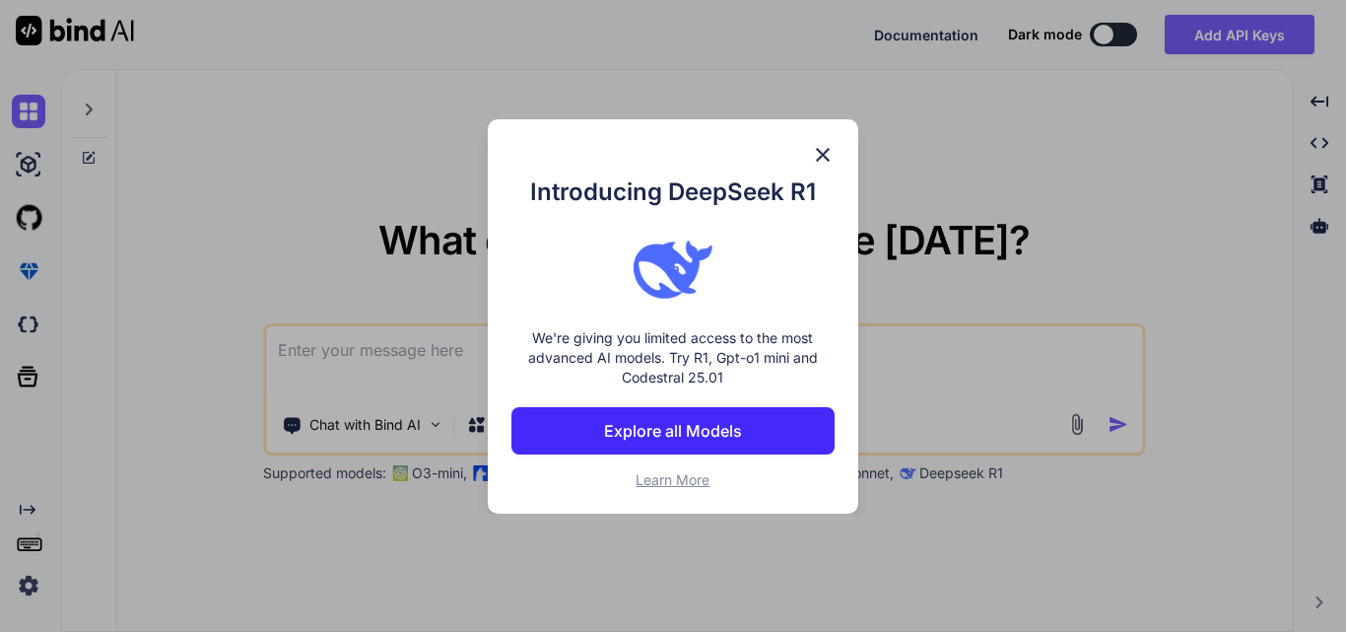
type textarea "x"
click at [822, 151] on img at bounding box center [823, 155] width 24 height 24
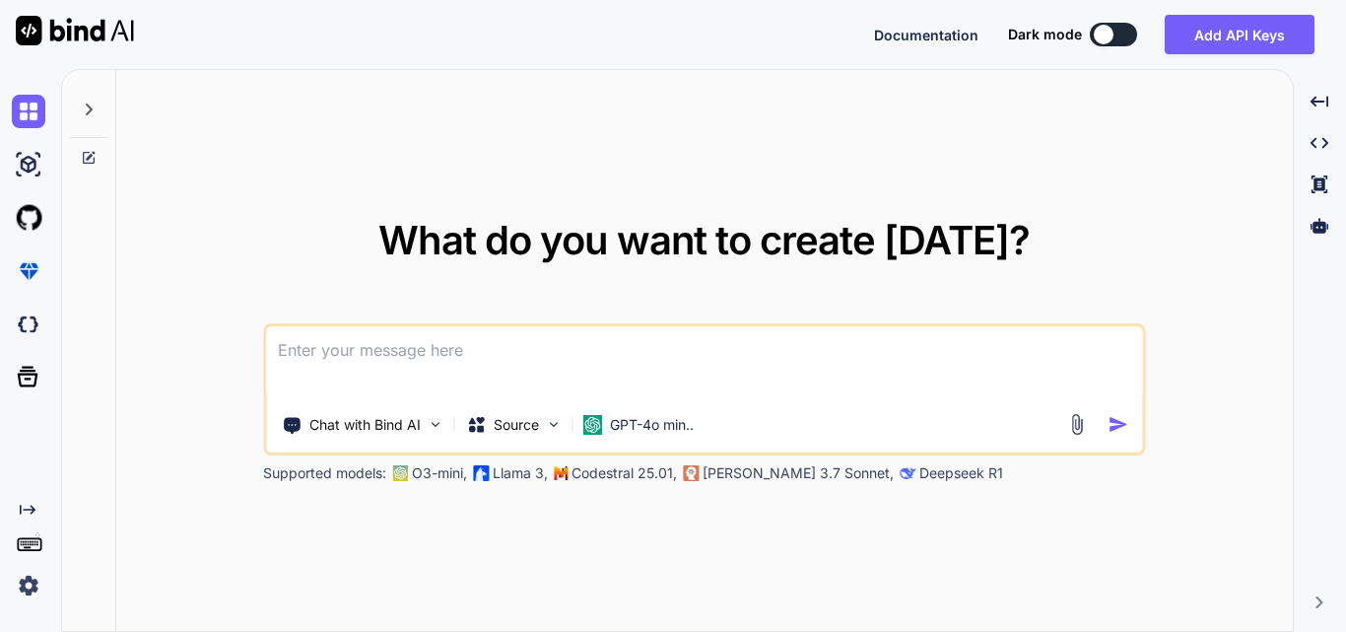
click at [438, 350] on textarea at bounding box center [704, 362] width 876 height 73
paste textarea "Work on to implement functionality for filter data in the distributor dashboard…"
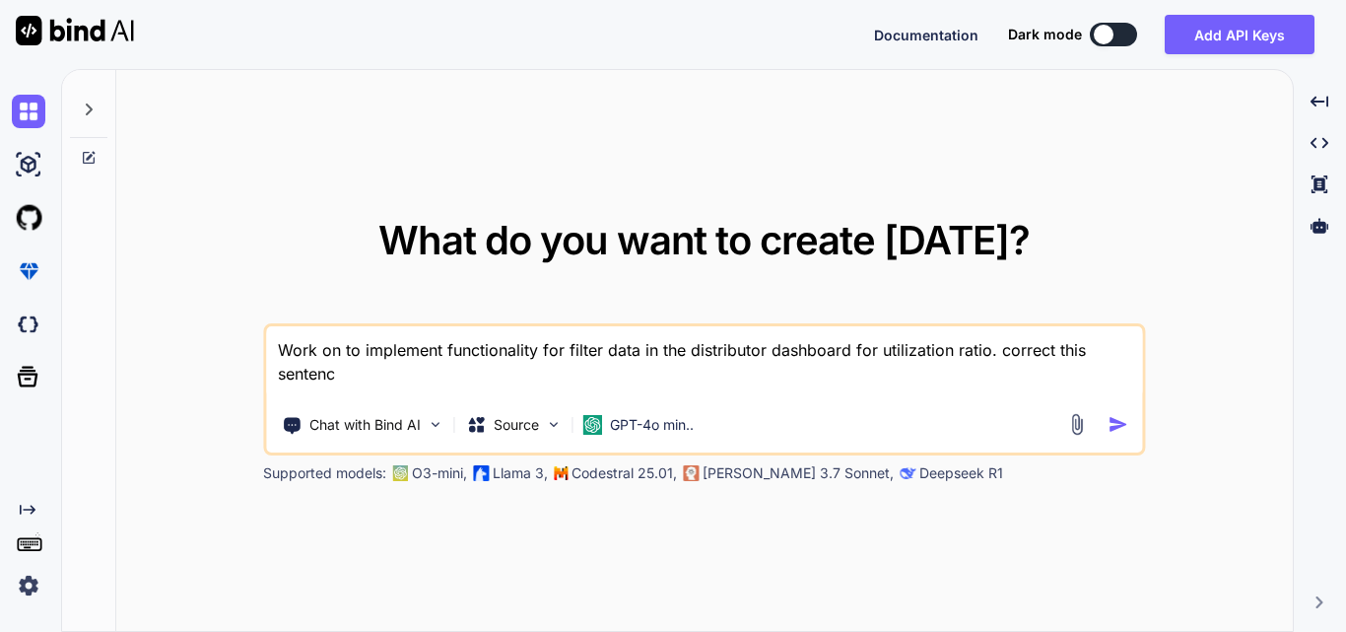
type textarea "Work on to implement functionality for filter data in the distributor dashboard…"
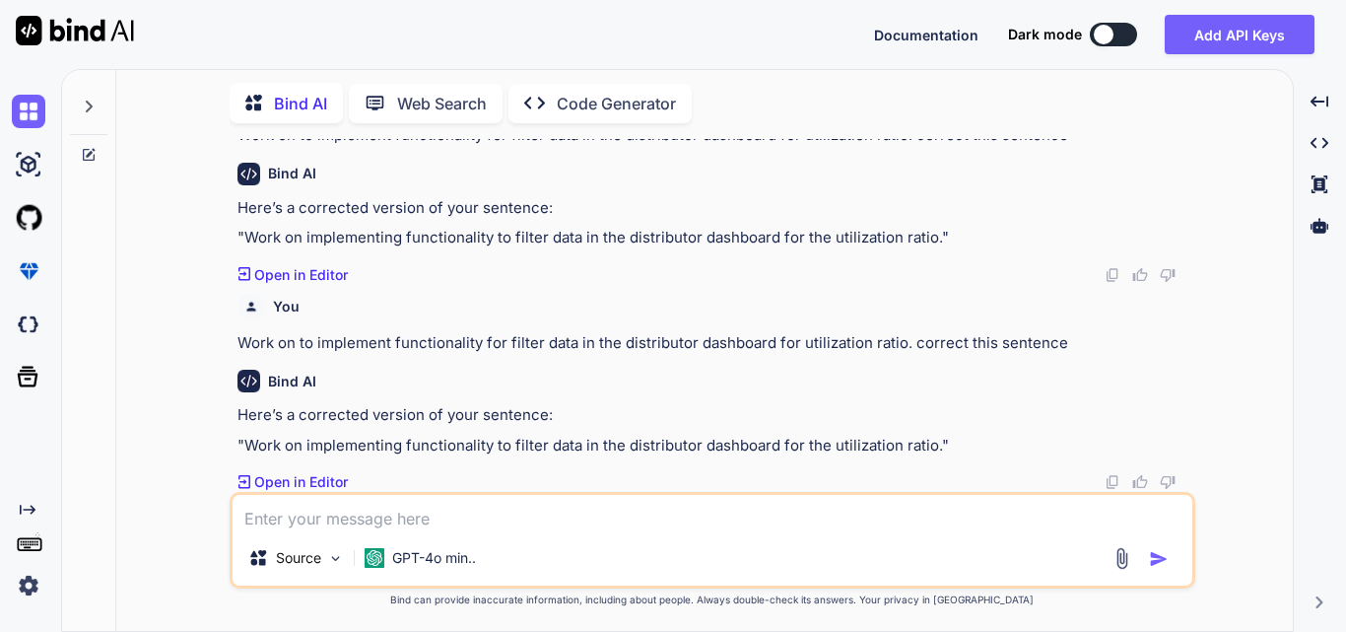
scroll to position [62, 0]
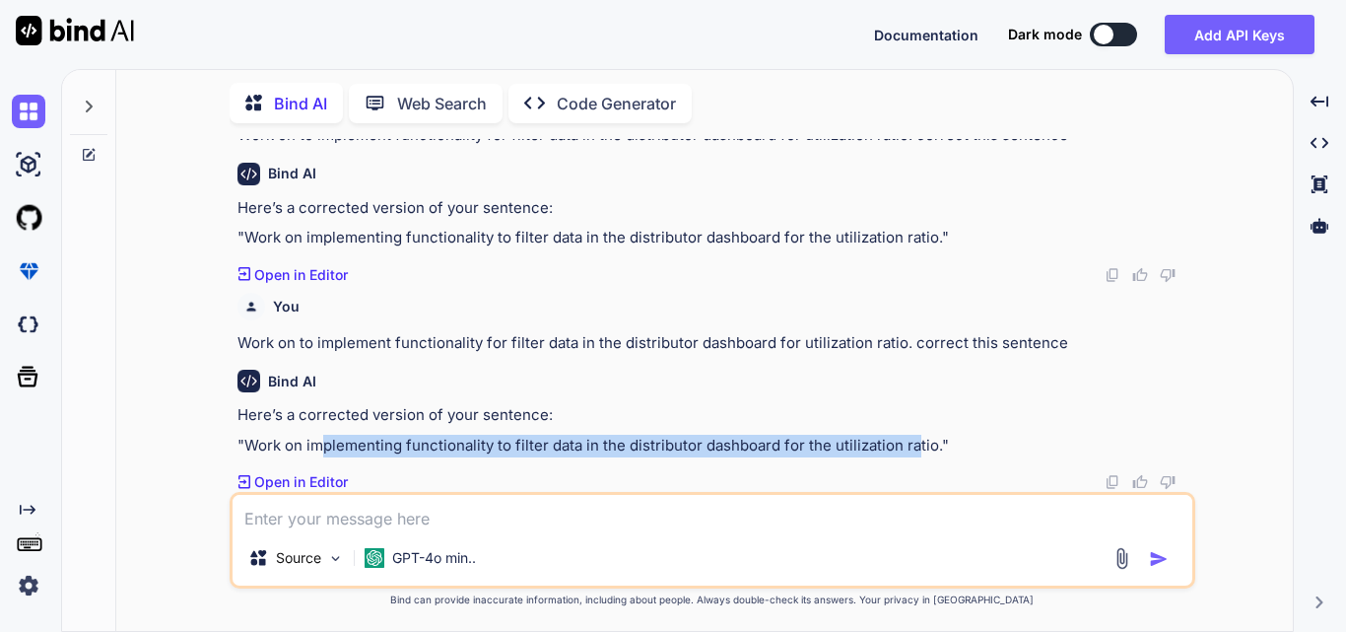
drag, startPoint x: 317, startPoint y: 446, endPoint x: 917, endPoint y: 454, distance: 599.3
click at [917, 454] on p ""Work on implementing functionality to filter data in the distributor dashboard…" at bounding box center [715, 446] width 954 height 23
drag, startPoint x: 304, startPoint y: 442, endPoint x: 834, endPoint y: 449, distance: 530.3
click at [834, 449] on p ""Work on implementing functionality to filter data in the distributor dashboard…" at bounding box center [715, 446] width 954 height 23
